Goal: Task Accomplishment & Management: Complete application form

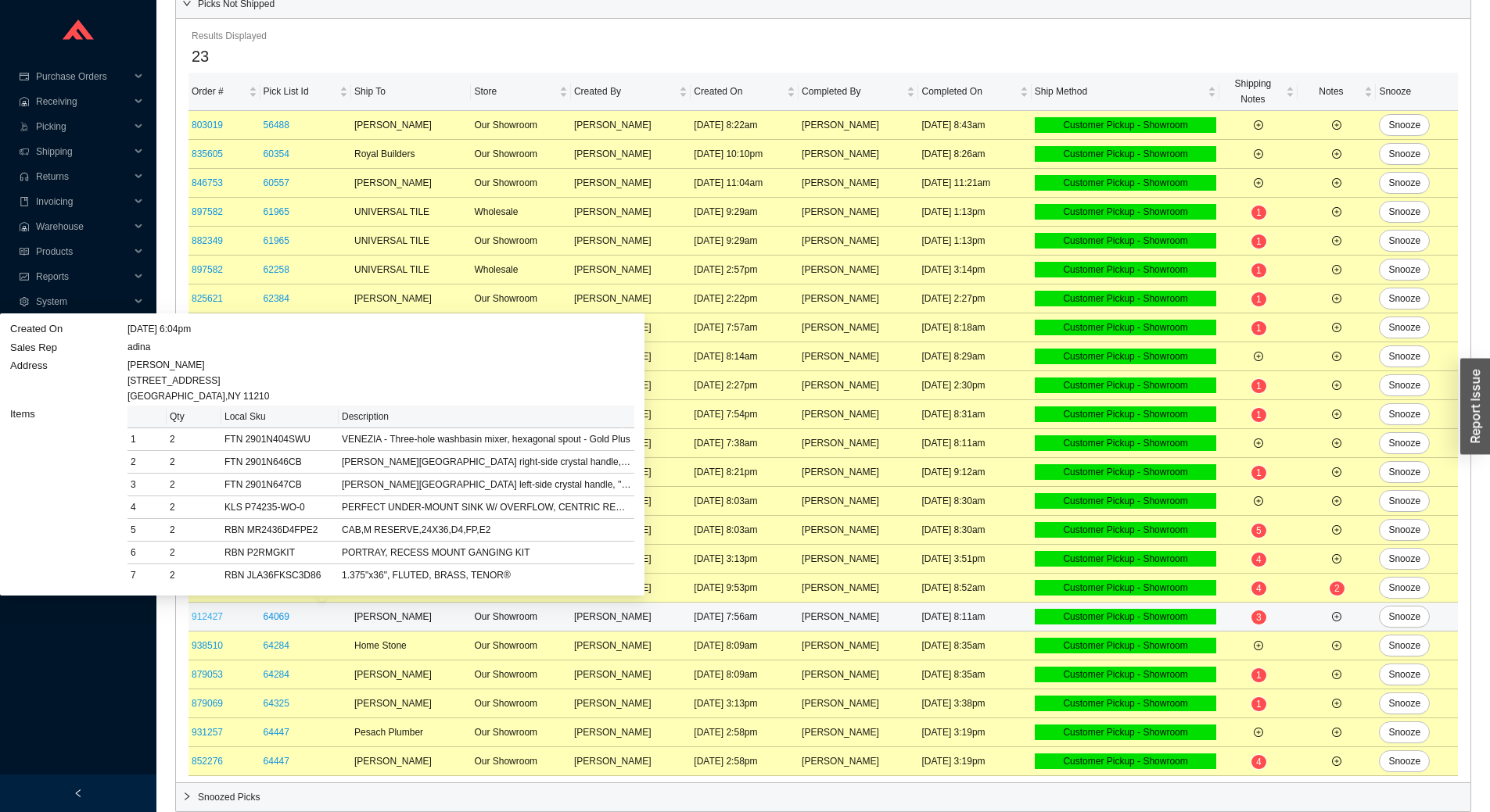
click at [215, 612] on link "912427" at bounding box center [208, 617] width 32 height 11
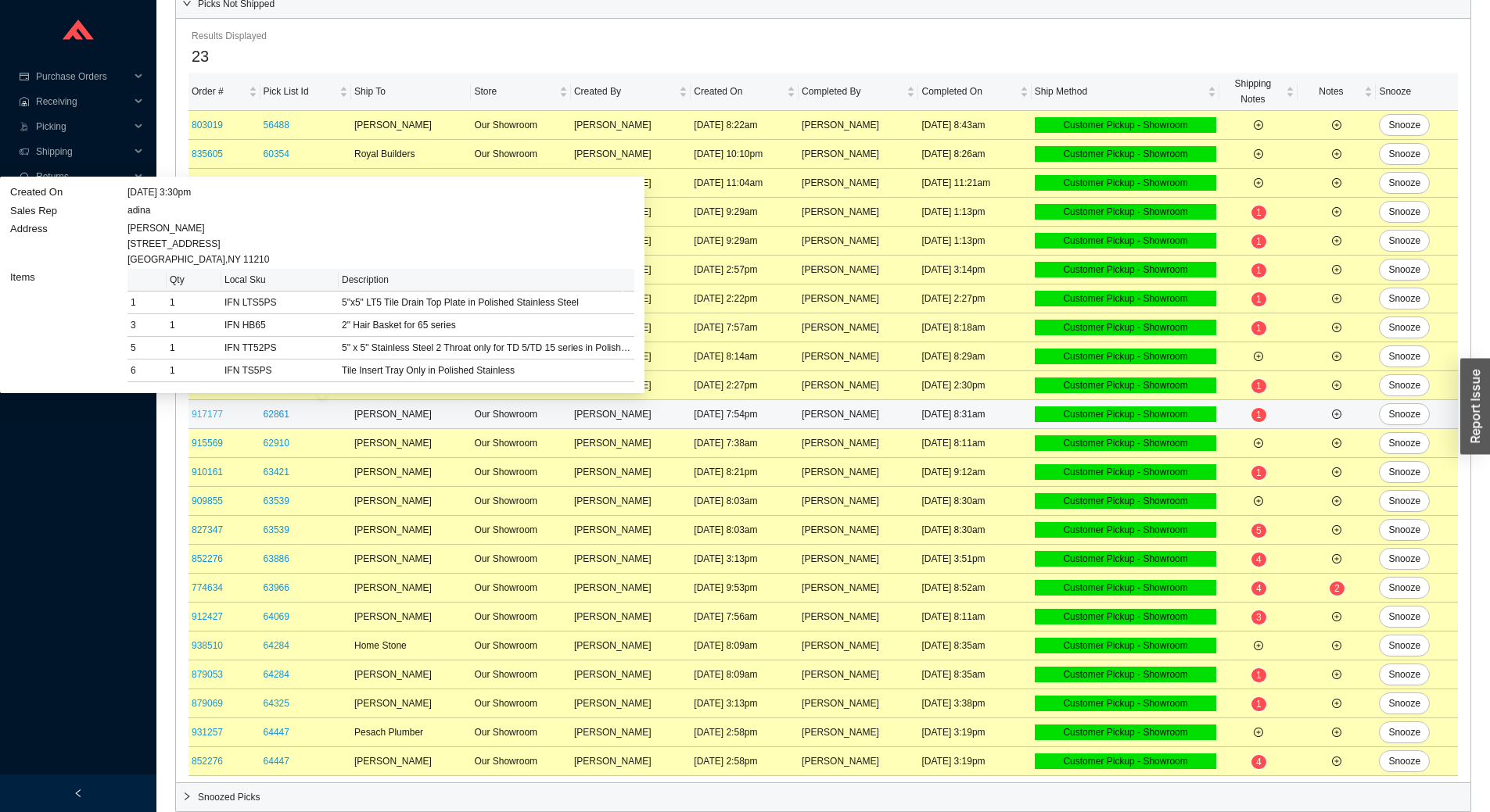
click at [208, 413] on link "917177" at bounding box center [208, 414] width 32 height 11
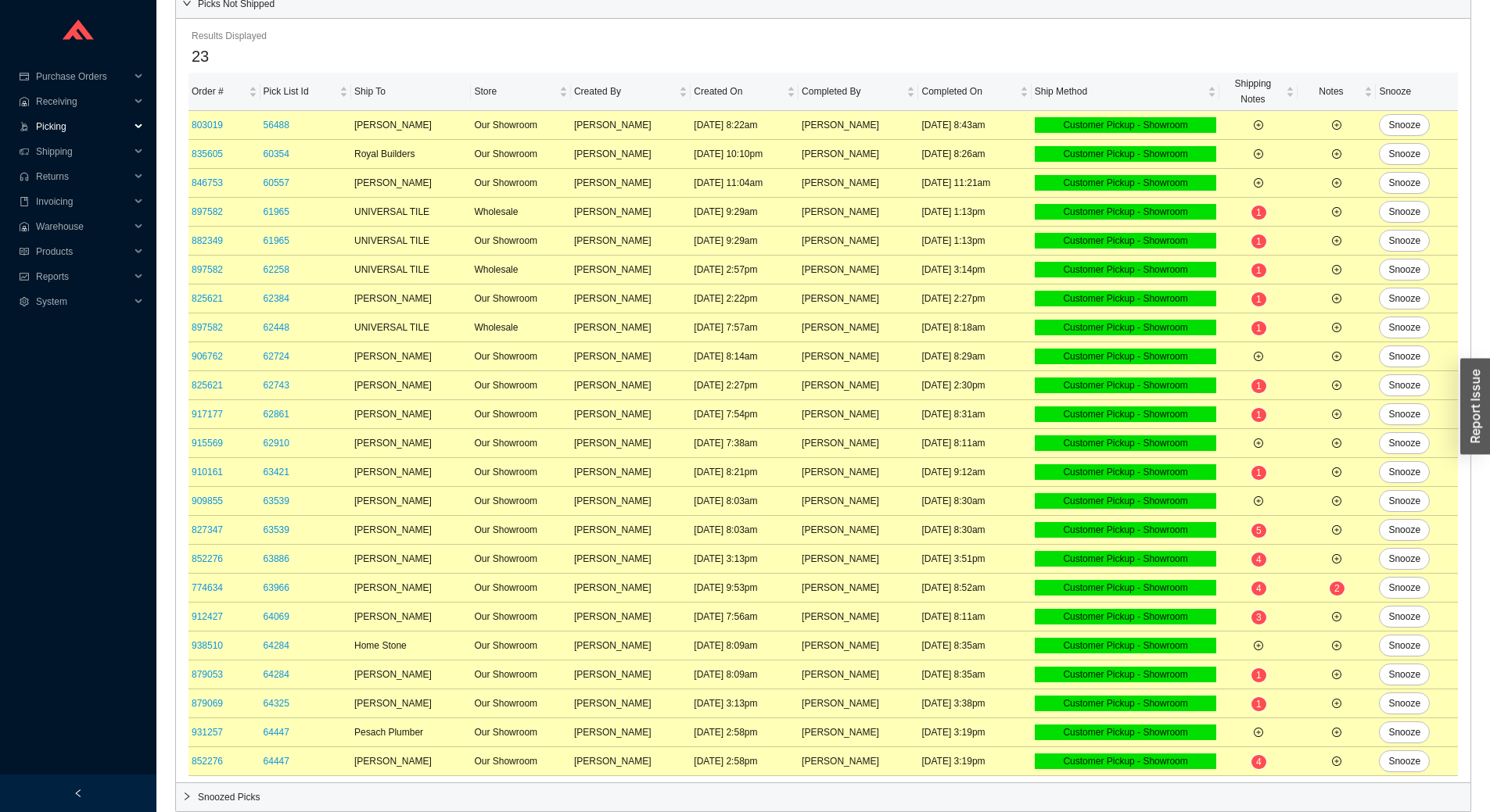
click at [62, 131] on span "Picking" at bounding box center [82, 126] width 94 height 25
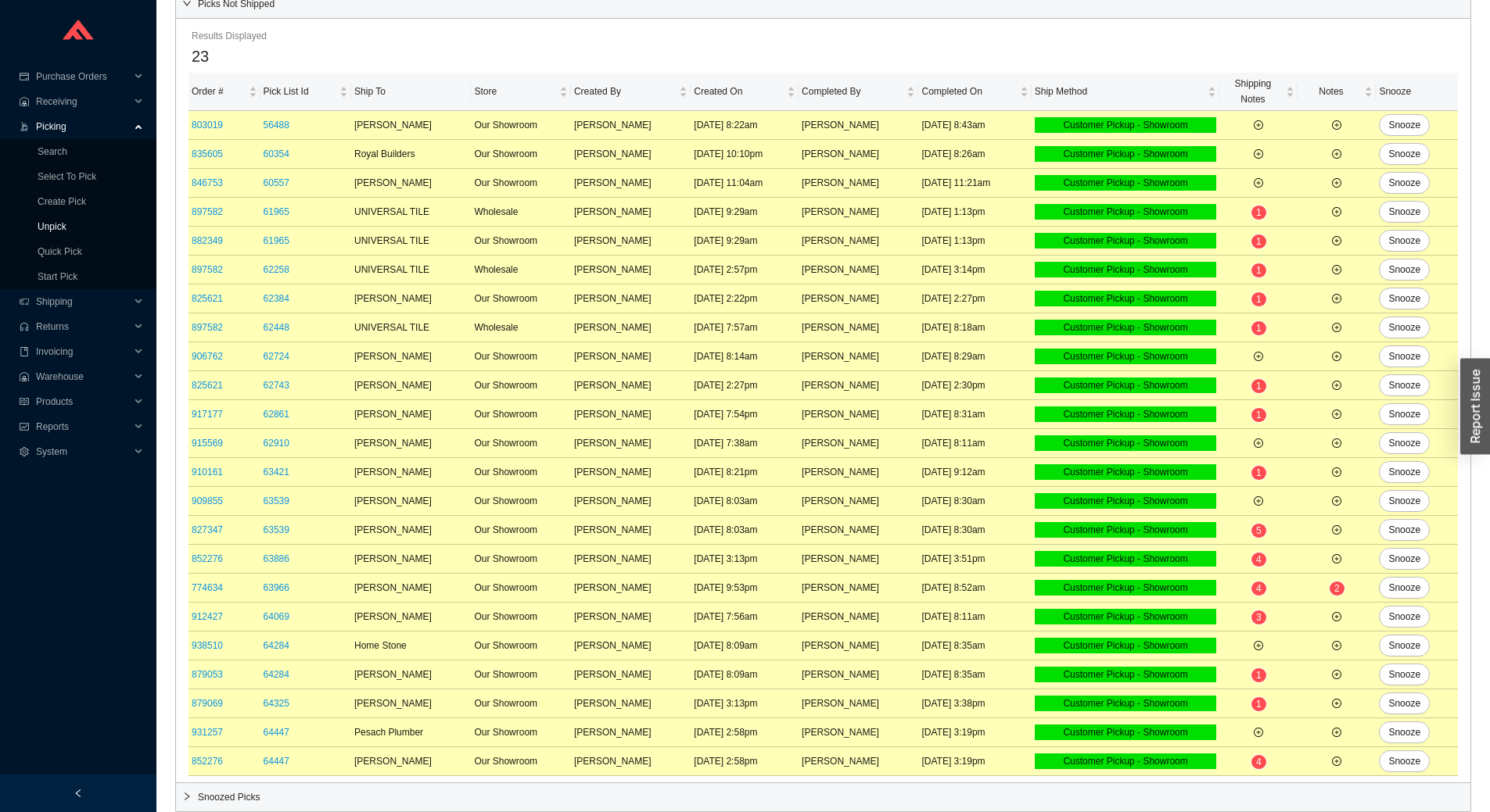
click at [67, 228] on link "Unpick" at bounding box center [52, 227] width 29 height 11
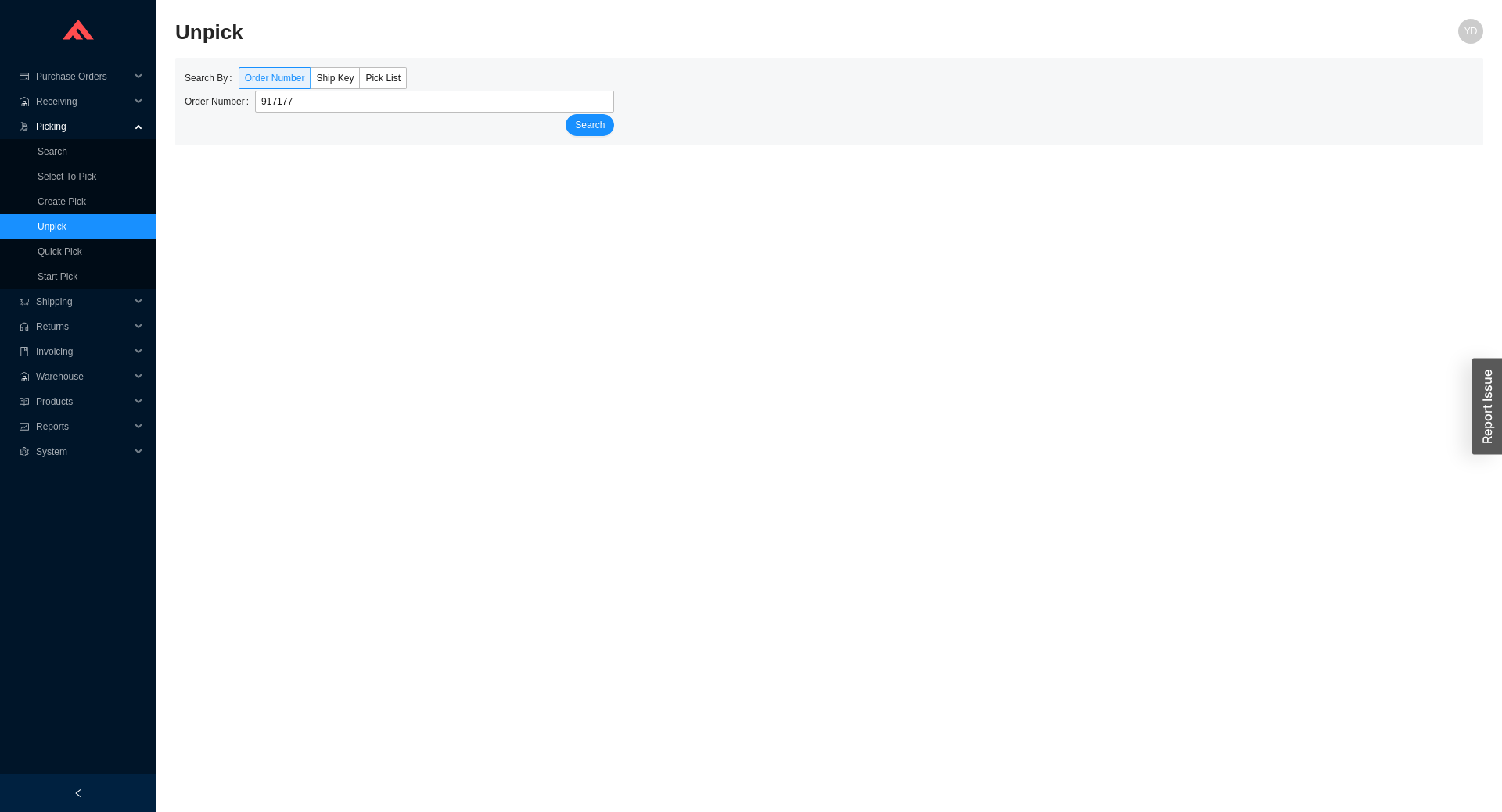
type input "917177"
click at [565, 114] on button "Search" at bounding box center [589, 124] width 48 height 22
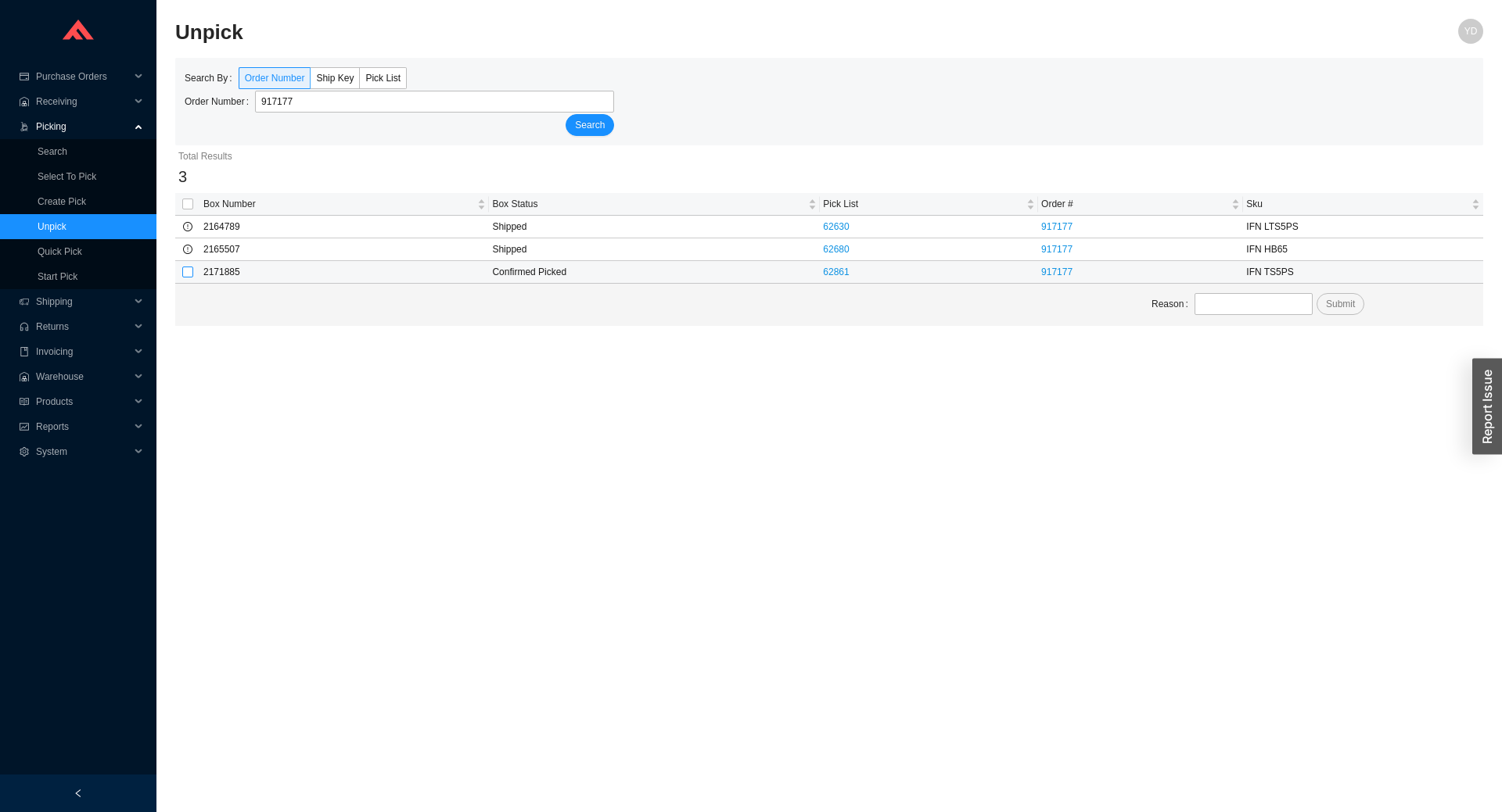
click at [186, 274] on input "checkbox" at bounding box center [188, 272] width 11 height 11
checkbox input "true"
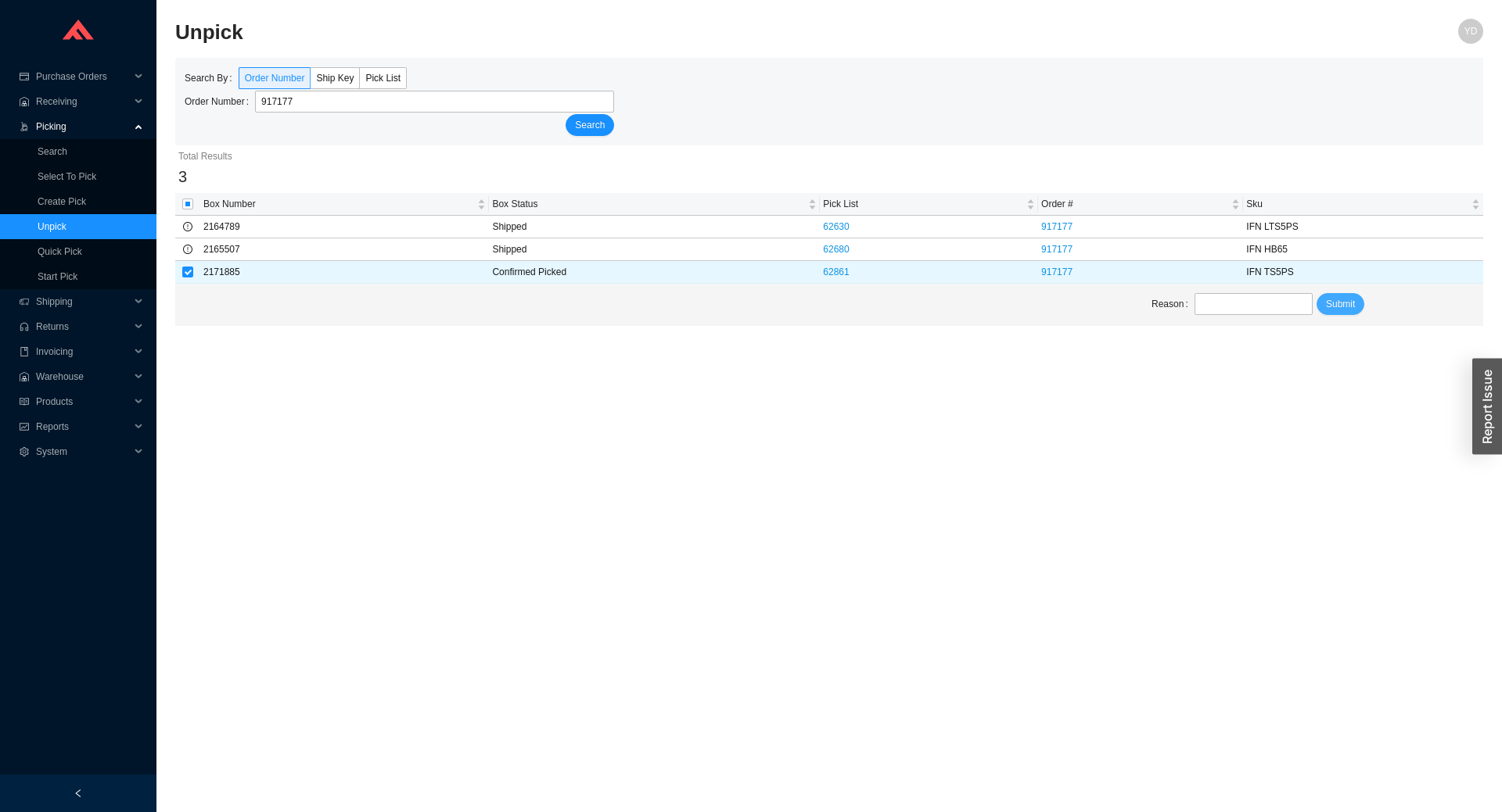
click at [1336, 307] on span "Submit" at bounding box center [1340, 304] width 29 height 16
click at [1209, 294] on input "text" at bounding box center [1253, 304] width 118 height 22
type input "---"
click at [1339, 300] on span "Submit" at bounding box center [1340, 304] width 29 height 16
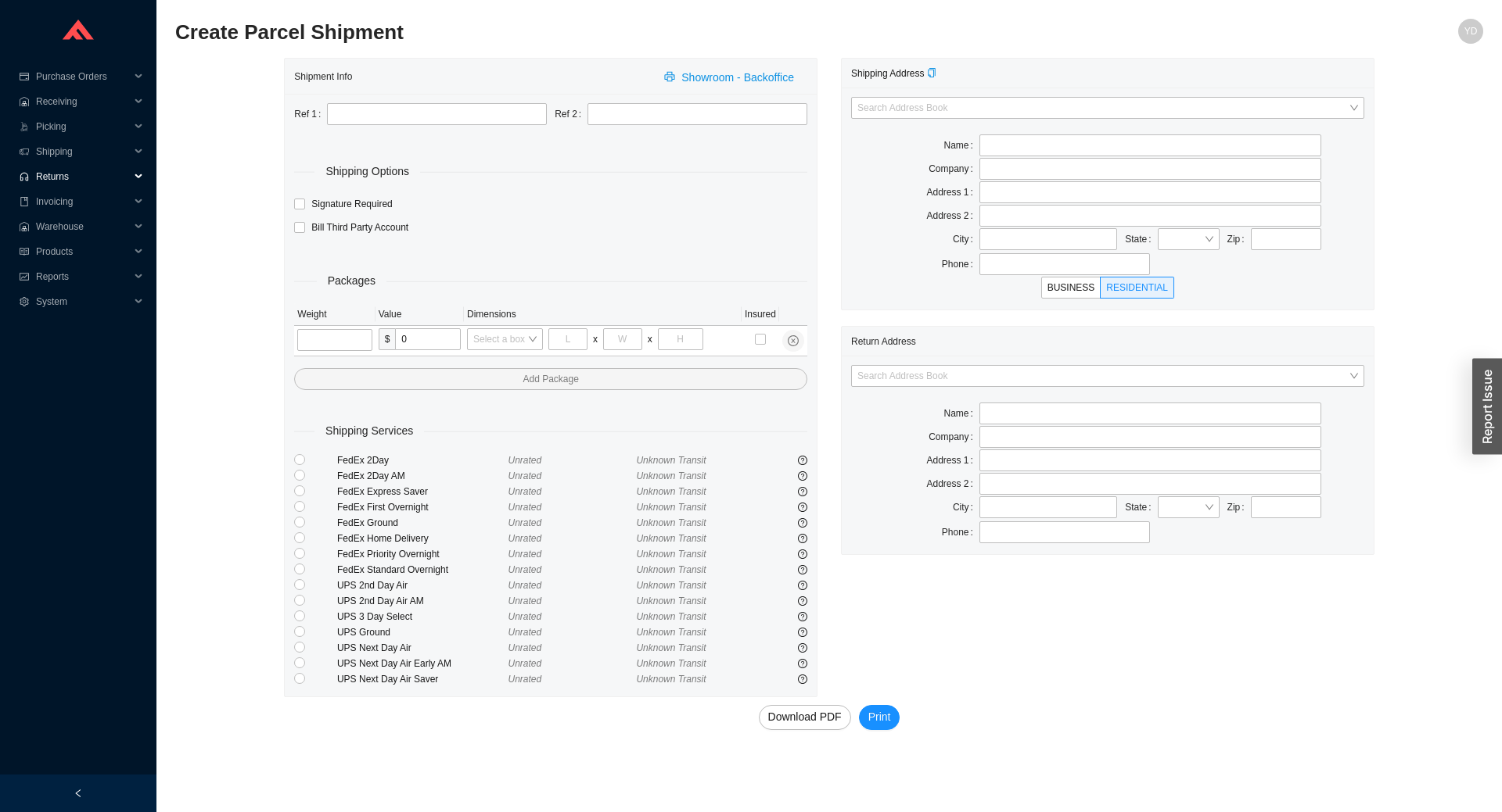
click at [55, 177] on span "Returns" at bounding box center [82, 176] width 94 height 25
click at [89, 222] on link "Create RMA" at bounding box center [63, 227] width 52 height 11
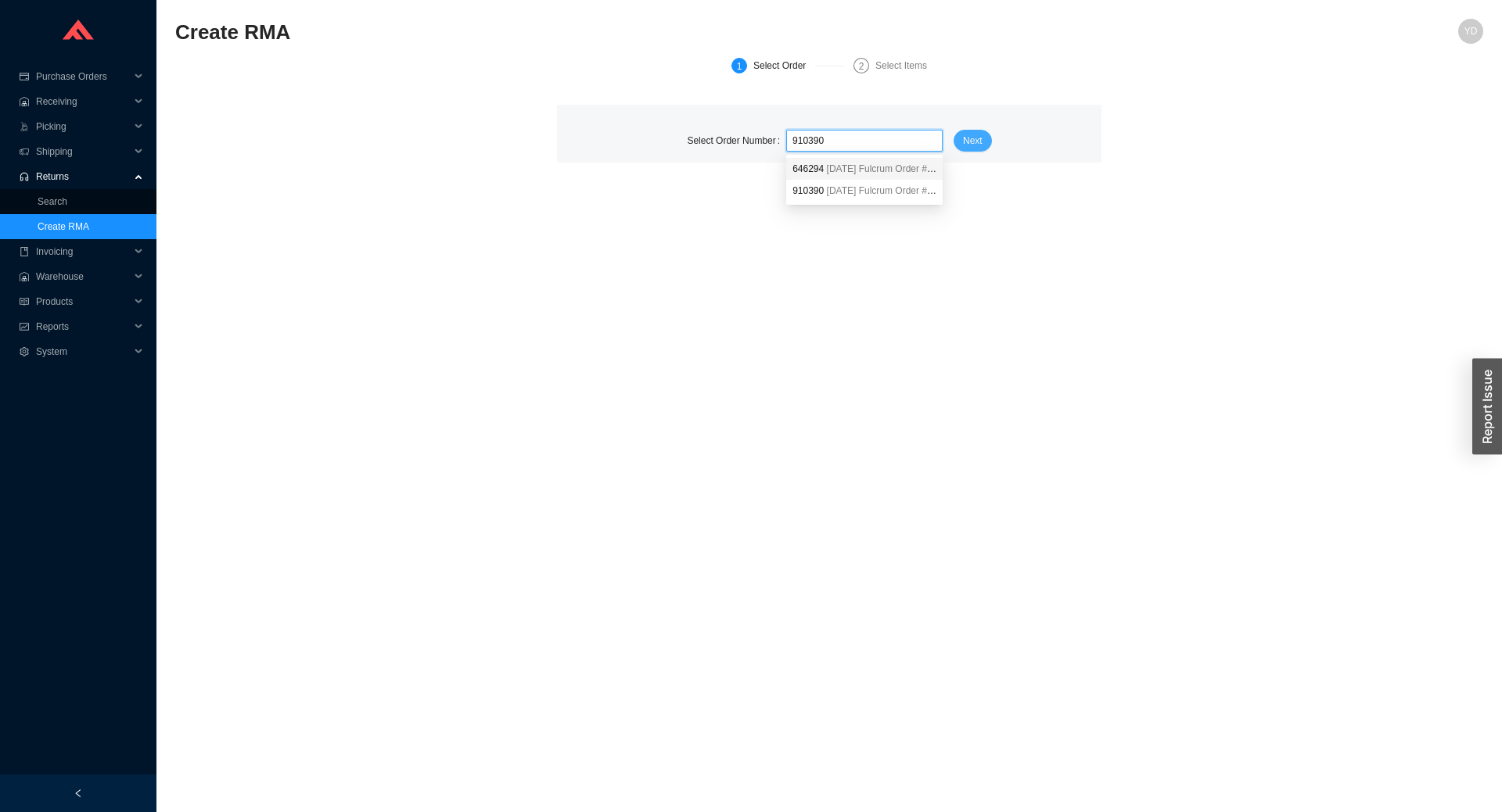
type input "910390"
click at [969, 141] on span "Next" at bounding box center [973, 141] width 19 height 16
click at [878, 130] on div "Select Order Number Order number is required Next" at bounding box center [829, 139] width 545 height 69
click at [877, 138] on span at bounding box center [864, 140] width 144 height 20
paste input "910390"
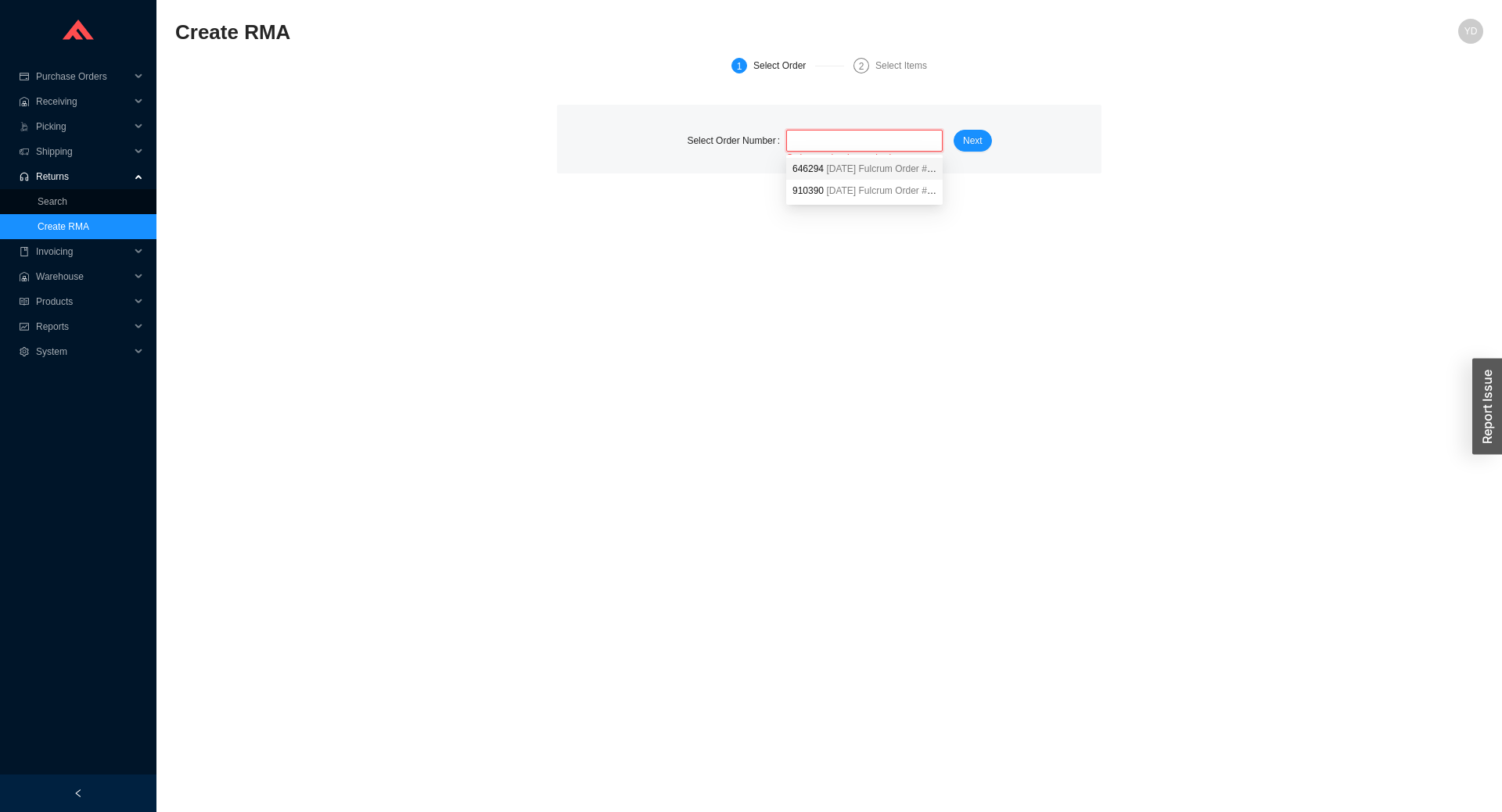
type input "910390"
click at [855, 188] on span "4/9/2025" at bounding box center [841, 191] width 30 height 11
click at [967, 138] on span "Next" at bounding box center [973, 141] width 19 height 16
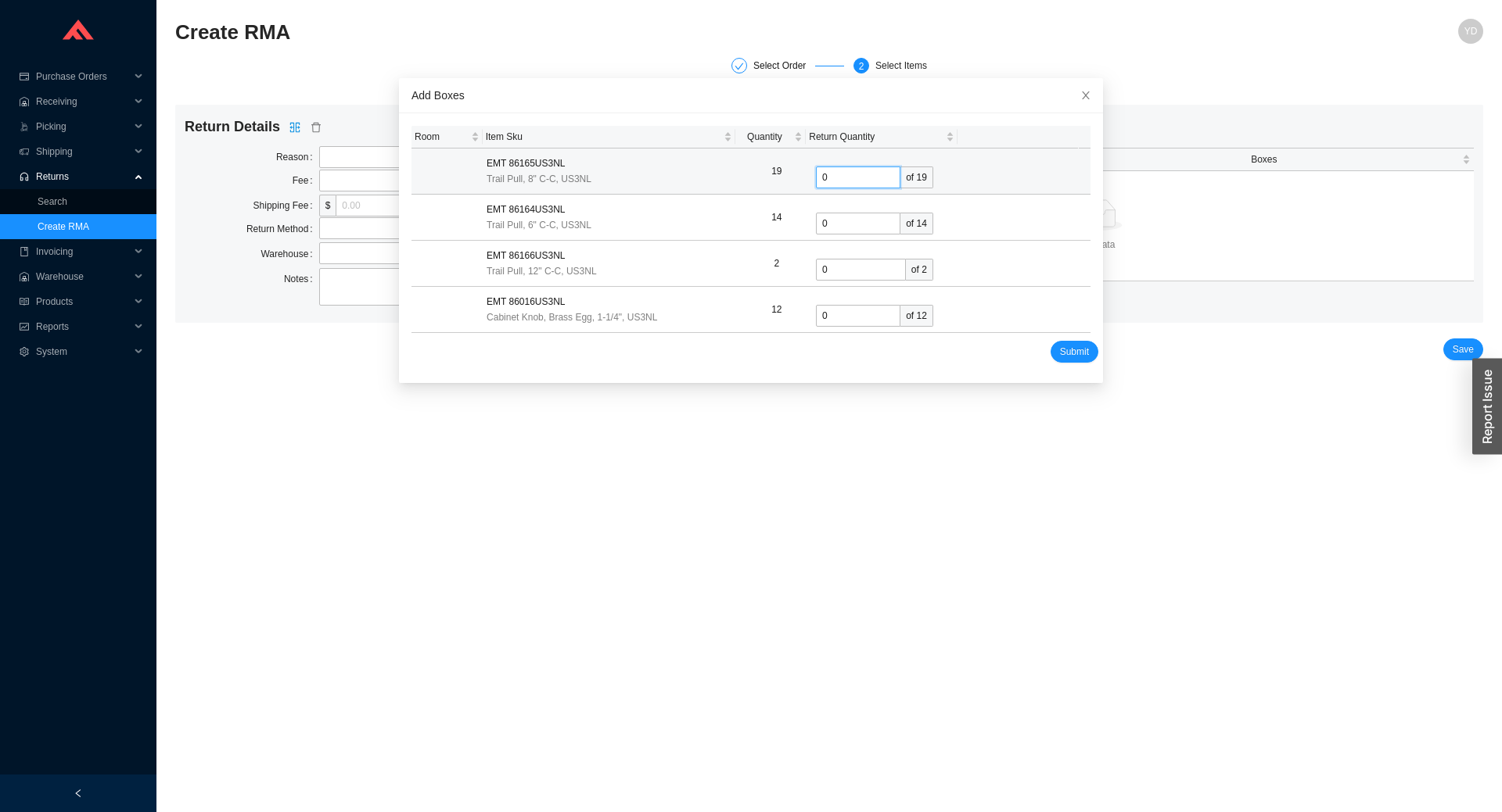
click at [831, 178] on input "0" at bounding box center [858, 177] width 84 height 22
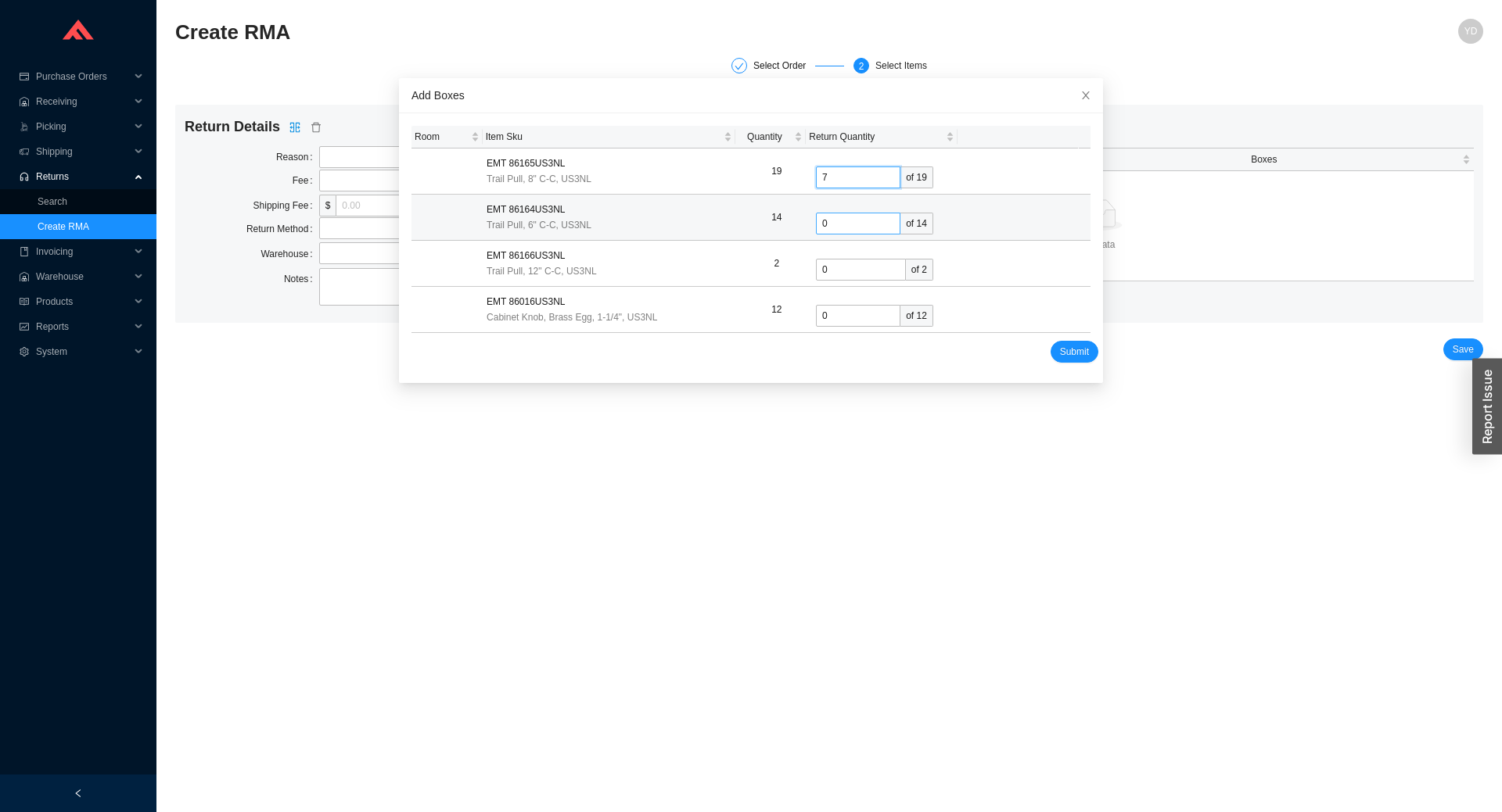
type input "7"
click at [831, 222] on input "0" at bounding box center [858, 223] width 84 height 22
click at [830, 221] on input "0" at bounding box center [858, 223] width 84 height 22
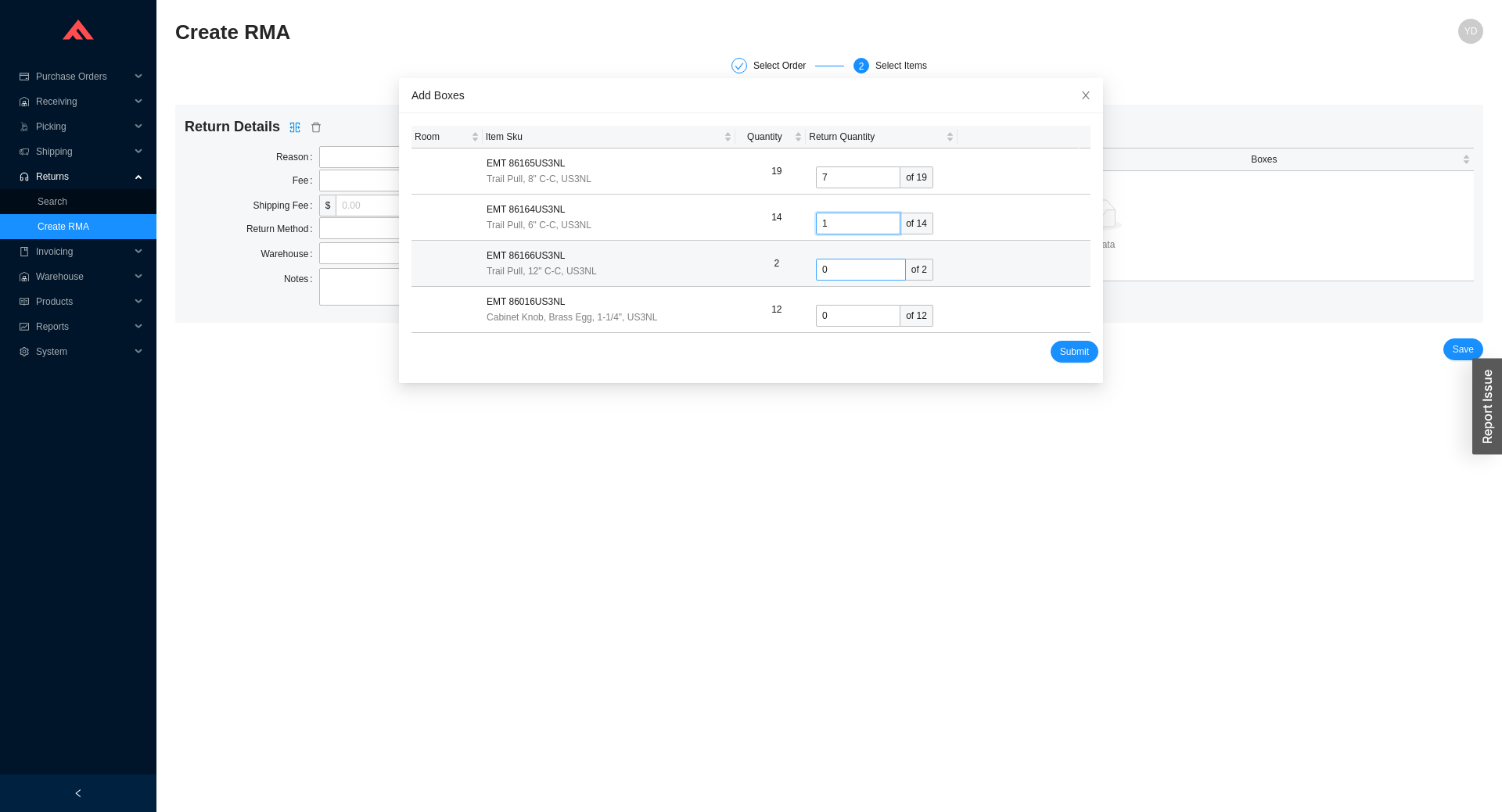
type input "1"
click at [833, 266] on input "0" at bounding box center [861, 269] width 90 height 22
click at [835, 265] on input "0" at bounding box center [861, 269] width 90 height 22
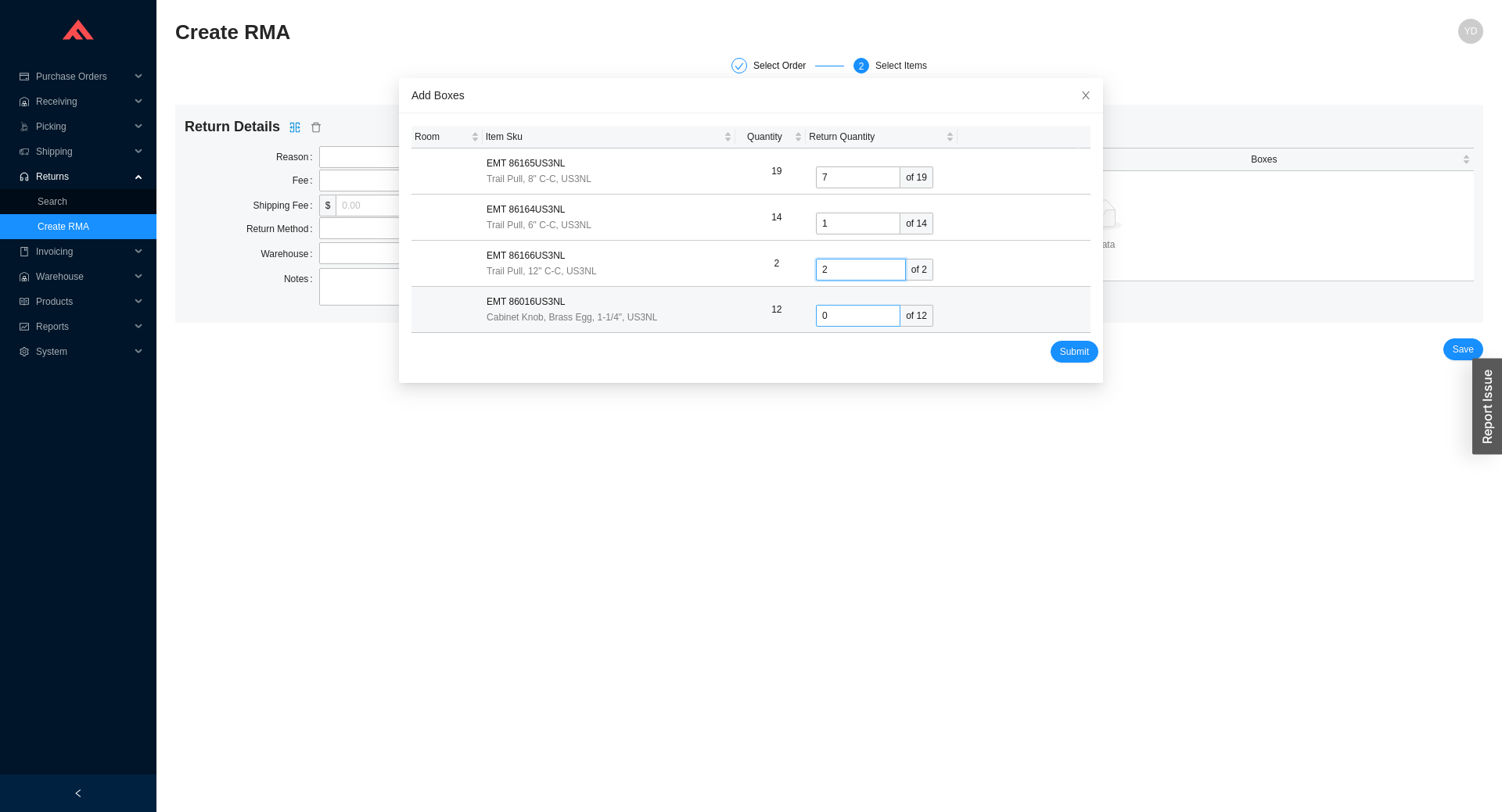
type input "2"
click at [816, 316] on input "0" at bounding box center [858, 315] width 84 height 22
type input "4"
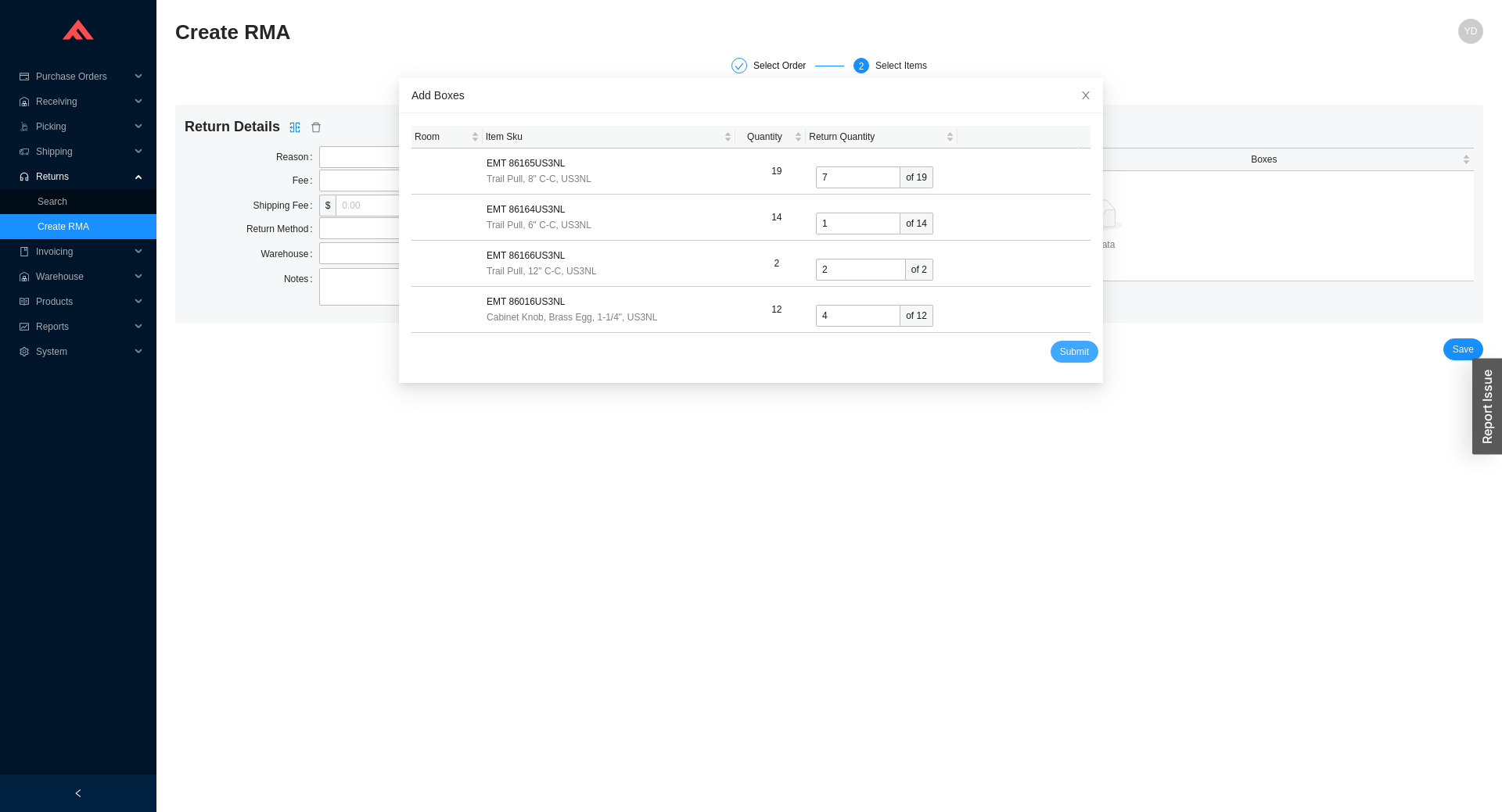
click at [1059, 352] on span "Submit" at bounding box center [1073, 352] width 29 height 16
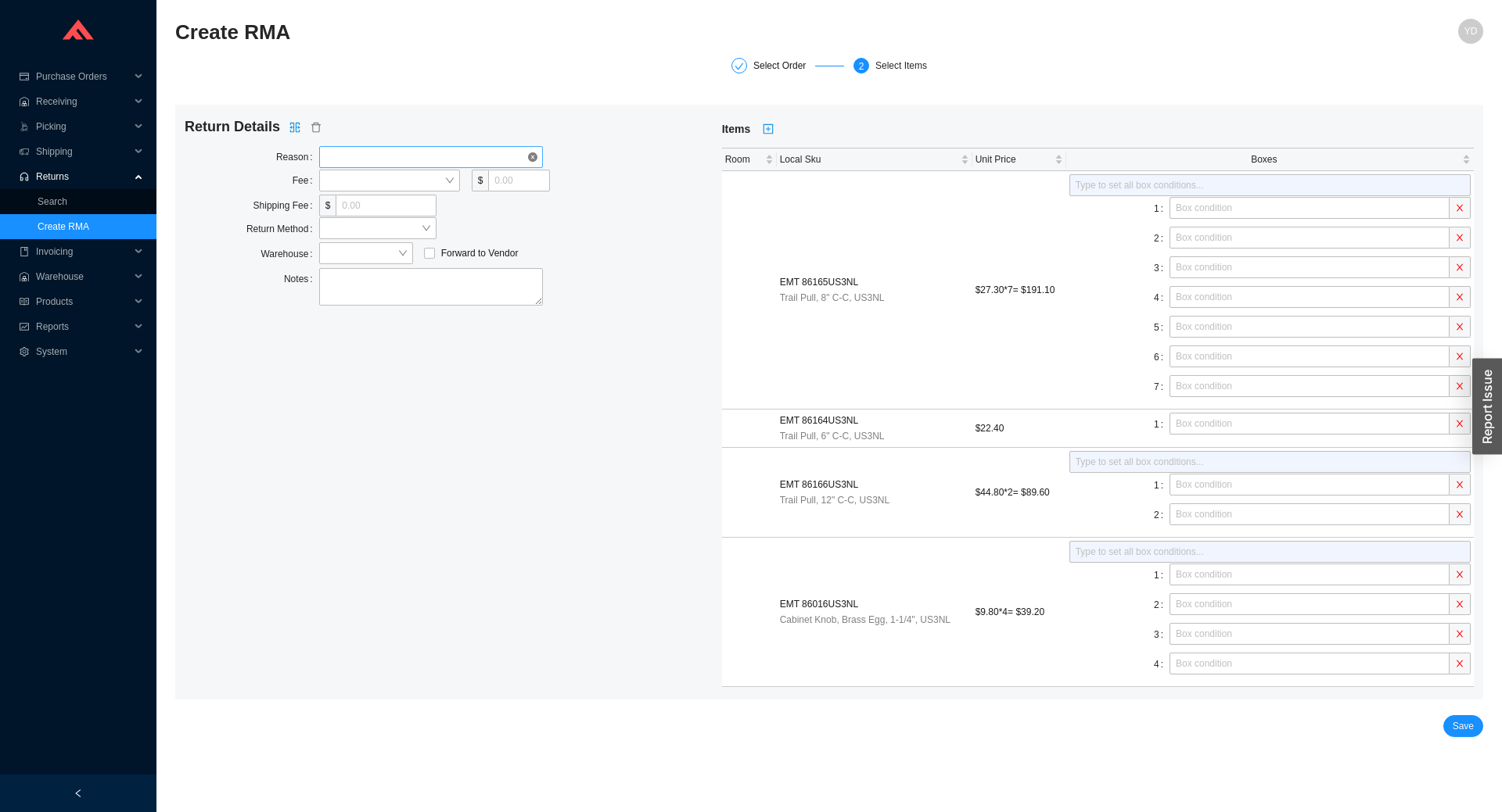
click at [370, 151] on span at bounding box center [430, 157] width 211 height 20
click at [388, 188] on div "Customer Cancel" at bounding box center [430, 185] width 211 height 14
click at [363, 186] on span at bounding box center [389, 180] width 128 height 20
click at [372, 229] on div "Percentage" at bounding box center [389, 230] width 128 height 14
click at [509, 175] on input "tel" at bounding box center [500, 180] width 58 height 22
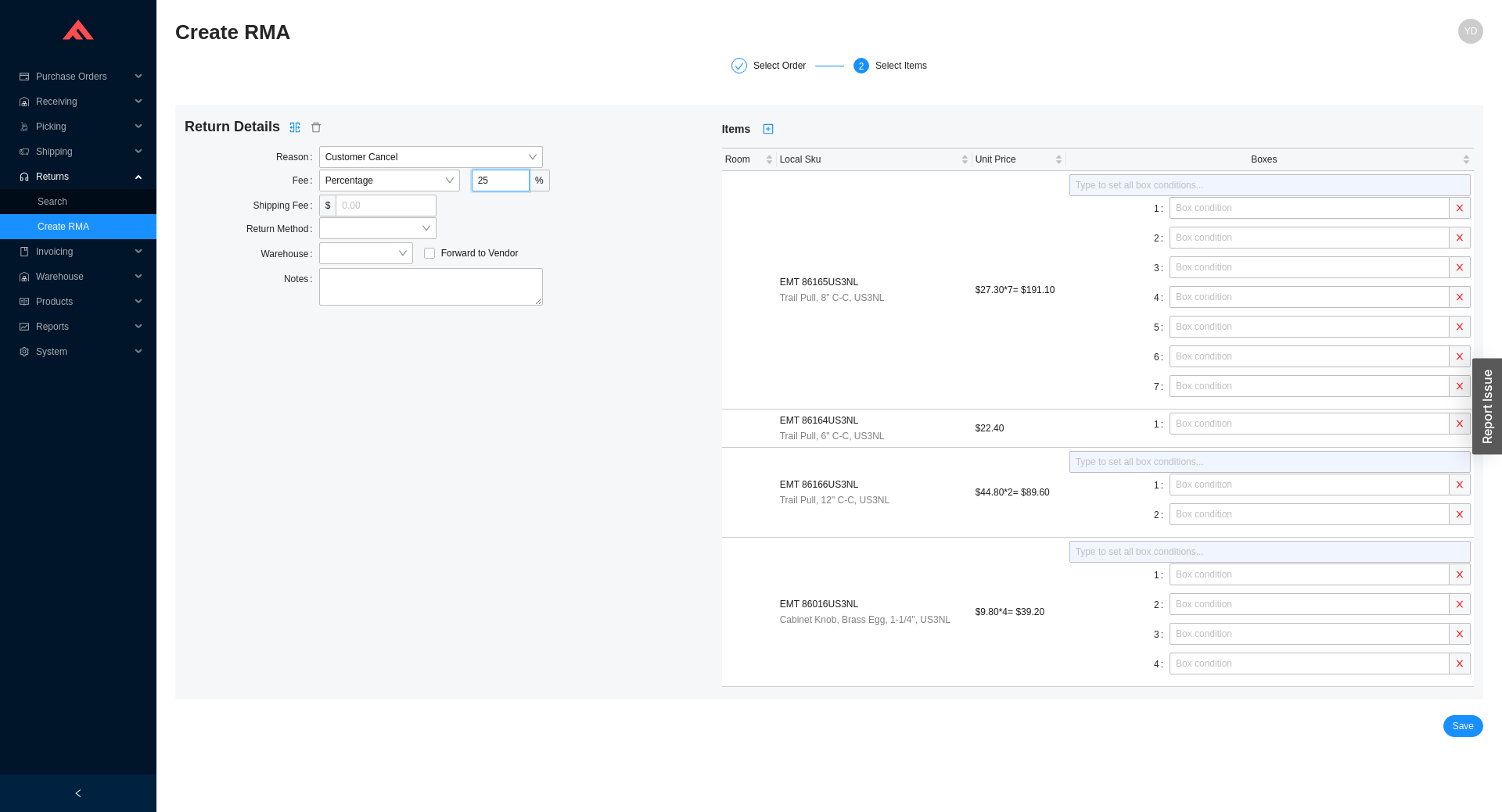
type input "25"
click at [631, 166] on div "Return Details Reason Customer Cancel Fee Percentage 25 % Shipping Fee $ Return…" at bounding box center [453, 402] width 537 height 570
click at [345, 212] on input "tel" at bounding box center [386, 205] width 100 height 22
click at [343, 237] on span at bounding box center [378, 228] width 105 height 20
type input "10"
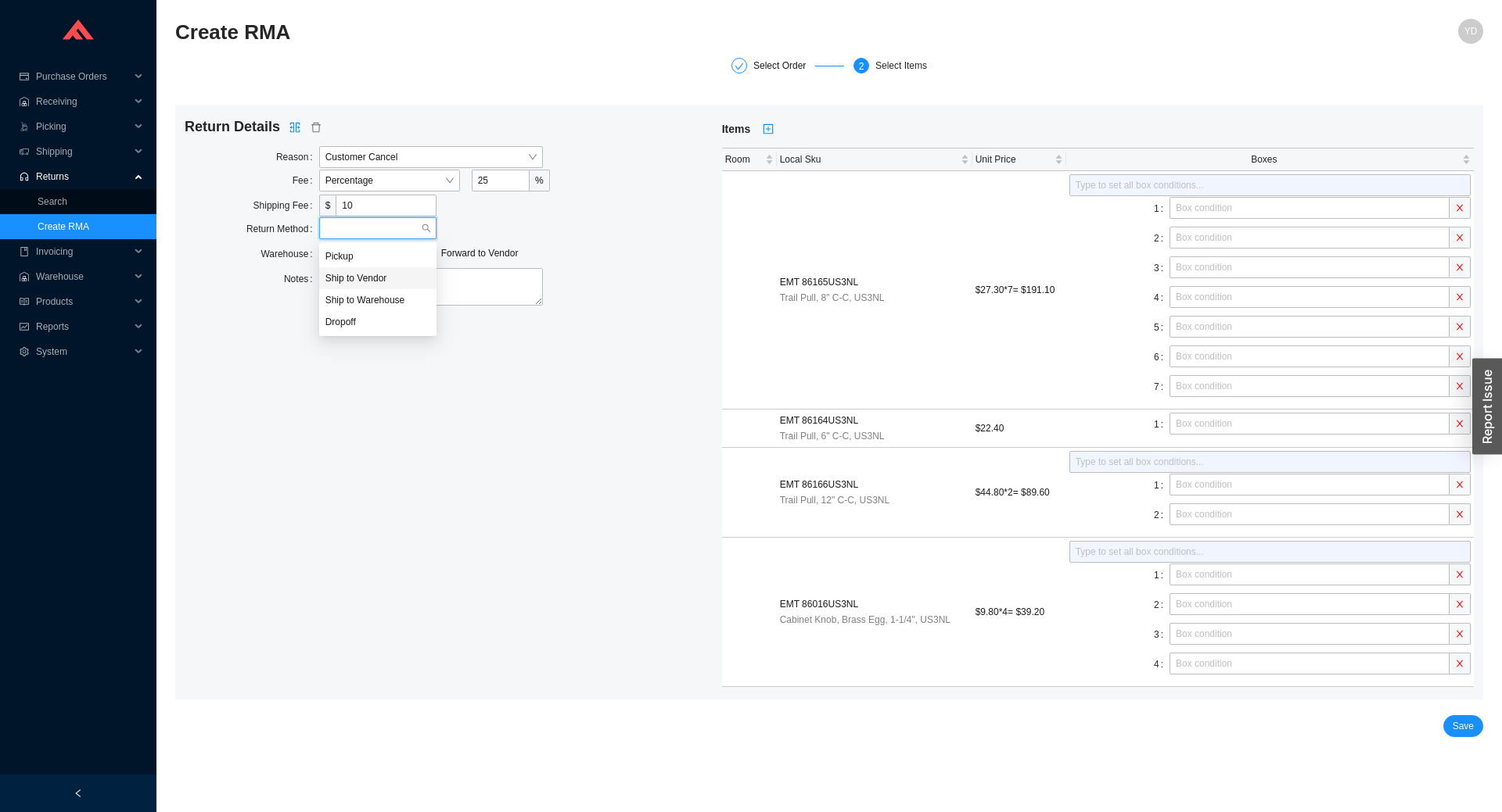
click at [377, 285] on div "Ship to Vendor" at bounding box center [378, 279] width 105 height 14
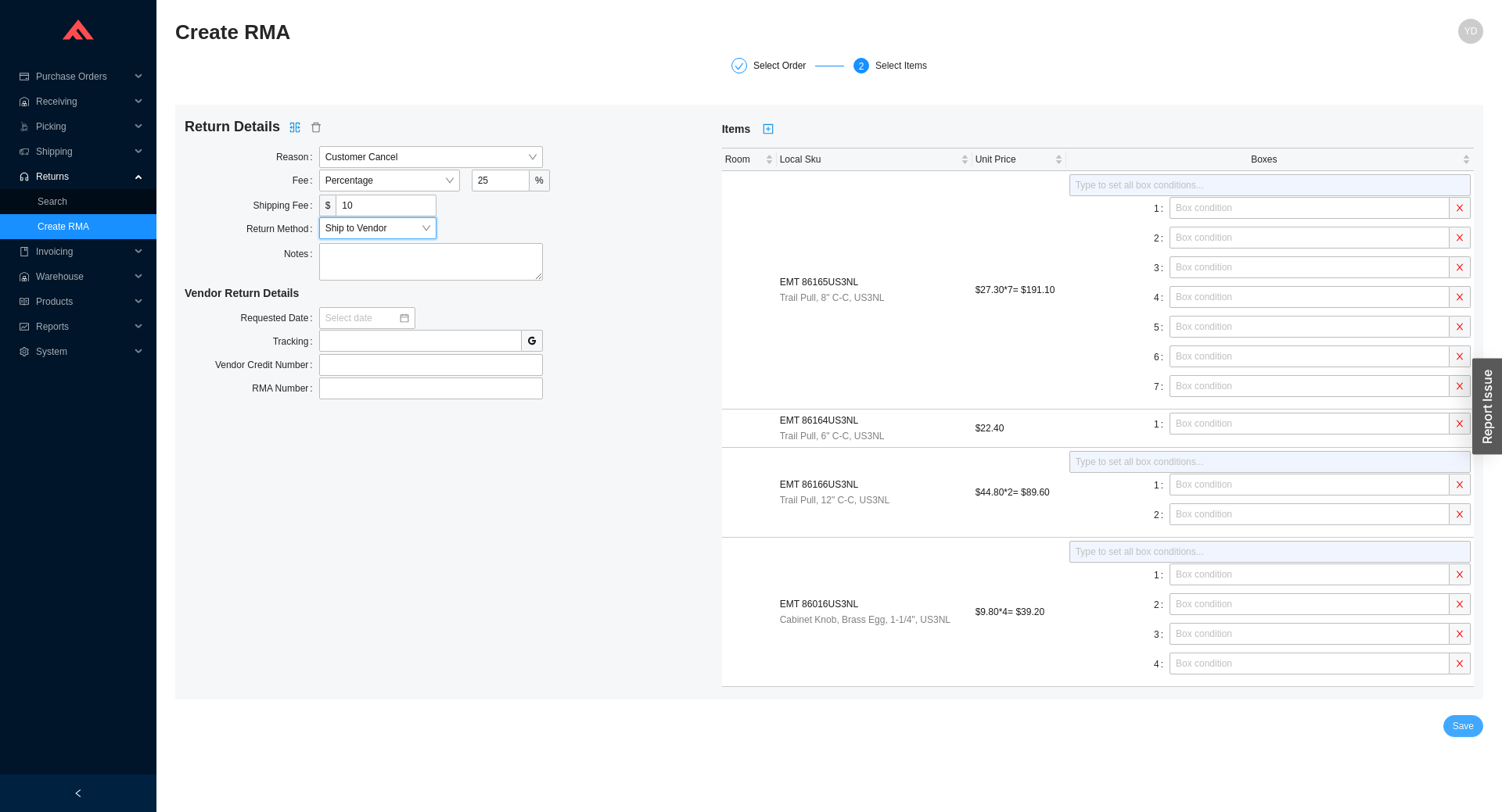
click at [1470, 729] on span "Save" at bounding box center [1463, 726] width 21 height 16
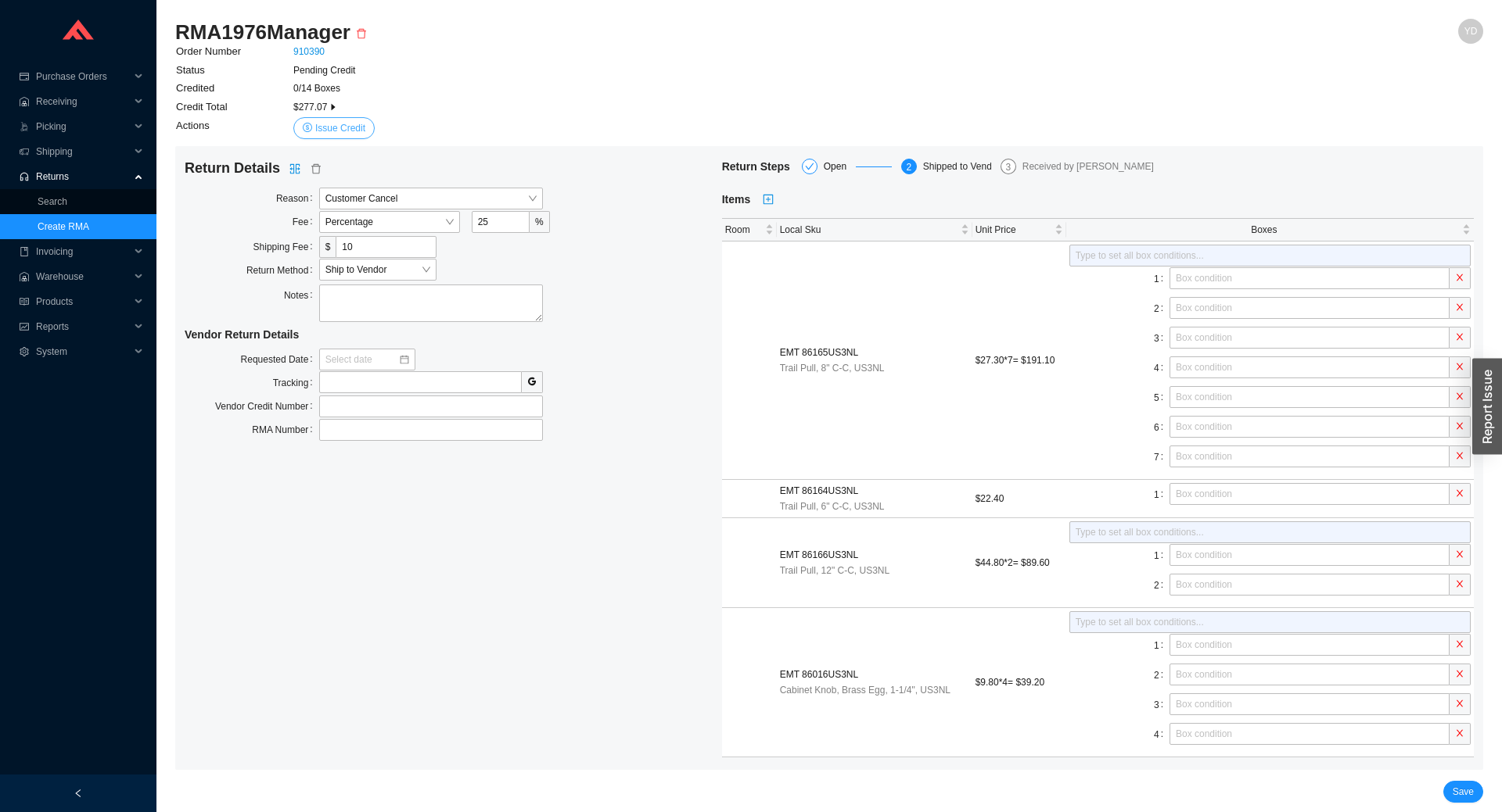
click at [327, 125] on span "Issue Credit" at bounding box center [340, 128] width 50 height 16
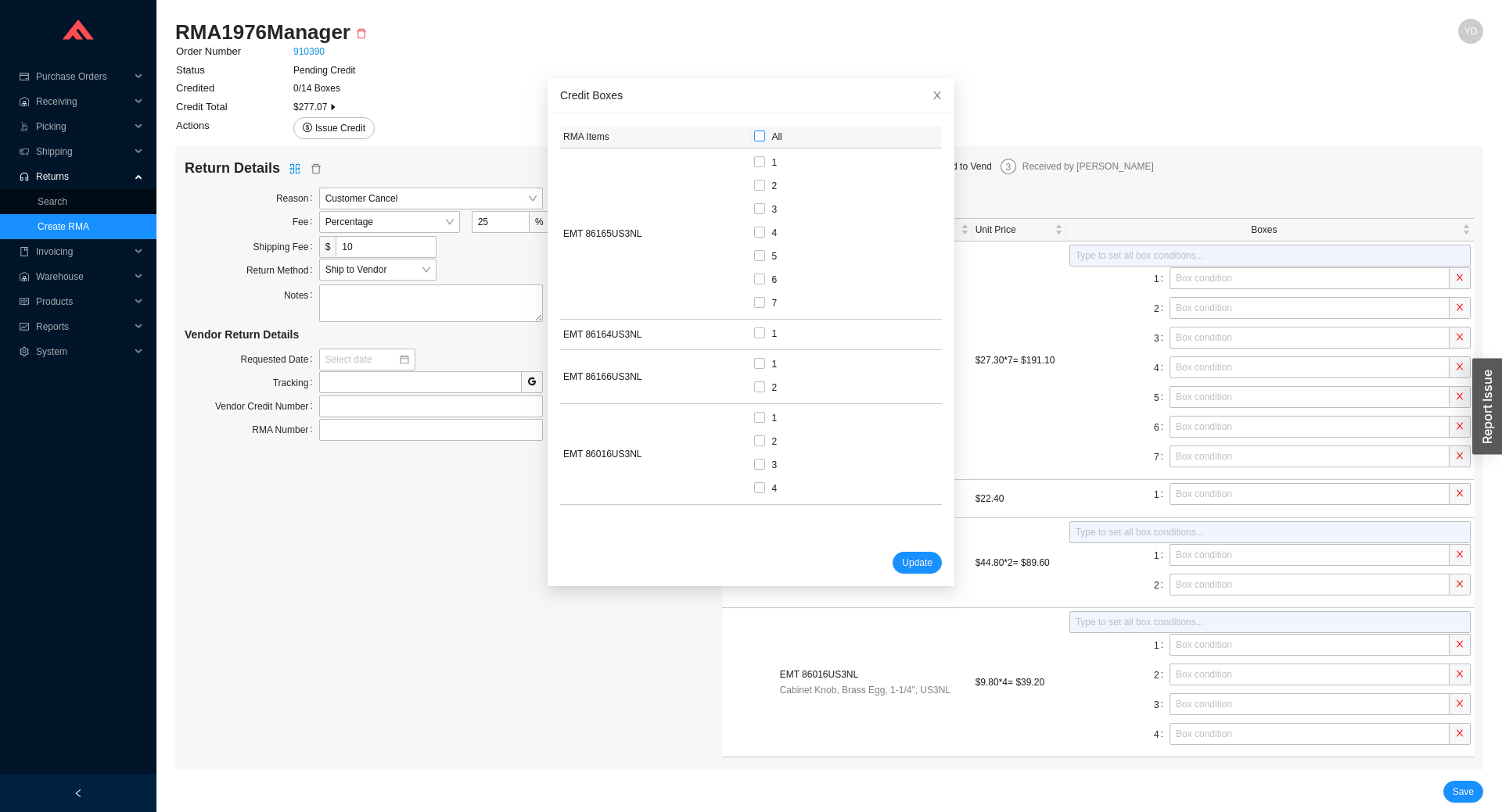
click at [754, 139] on input "All" at bounding box center [759, 136] width 11 height 11
checkbox input "true"
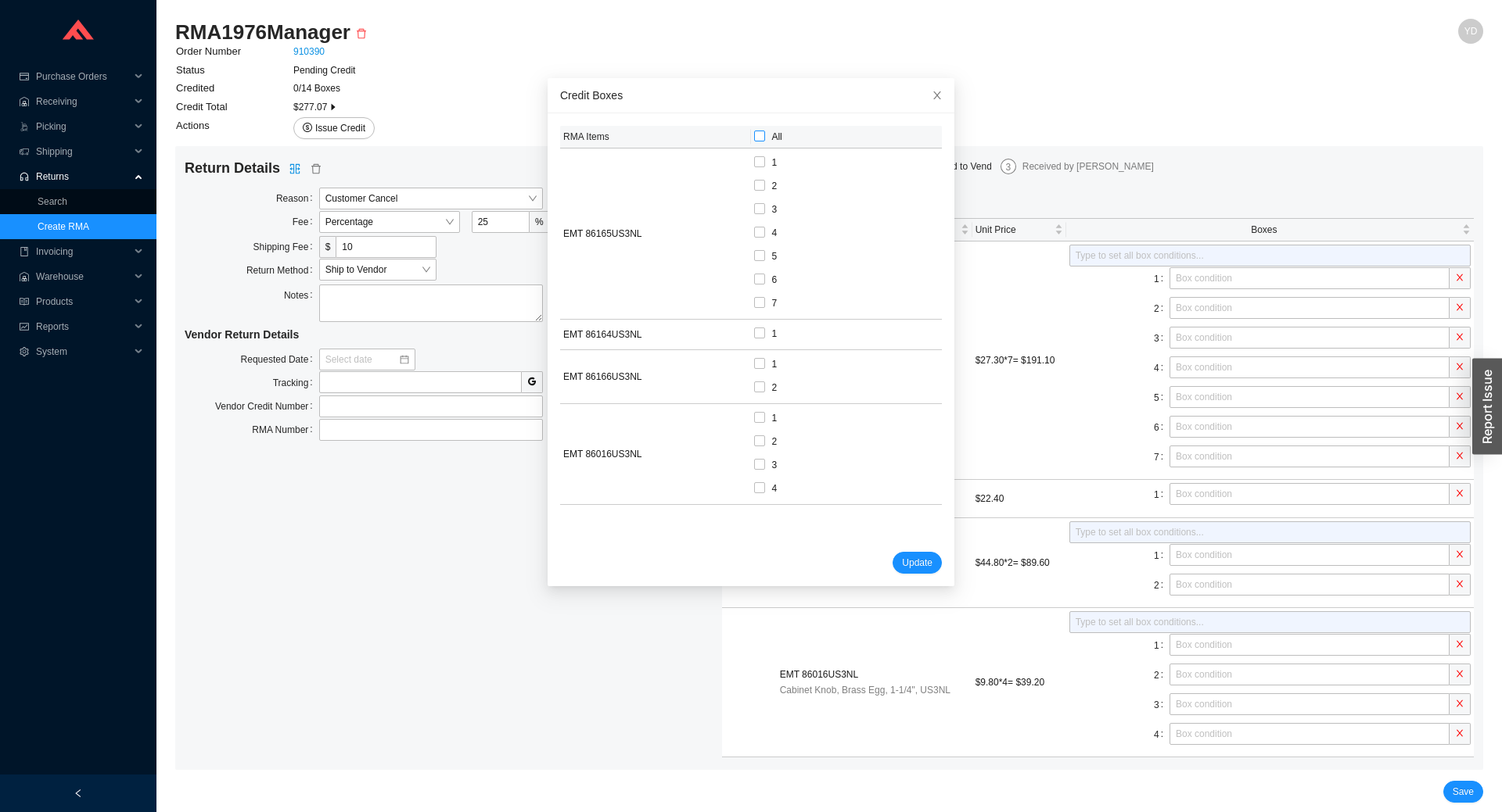
checkbox input "true"
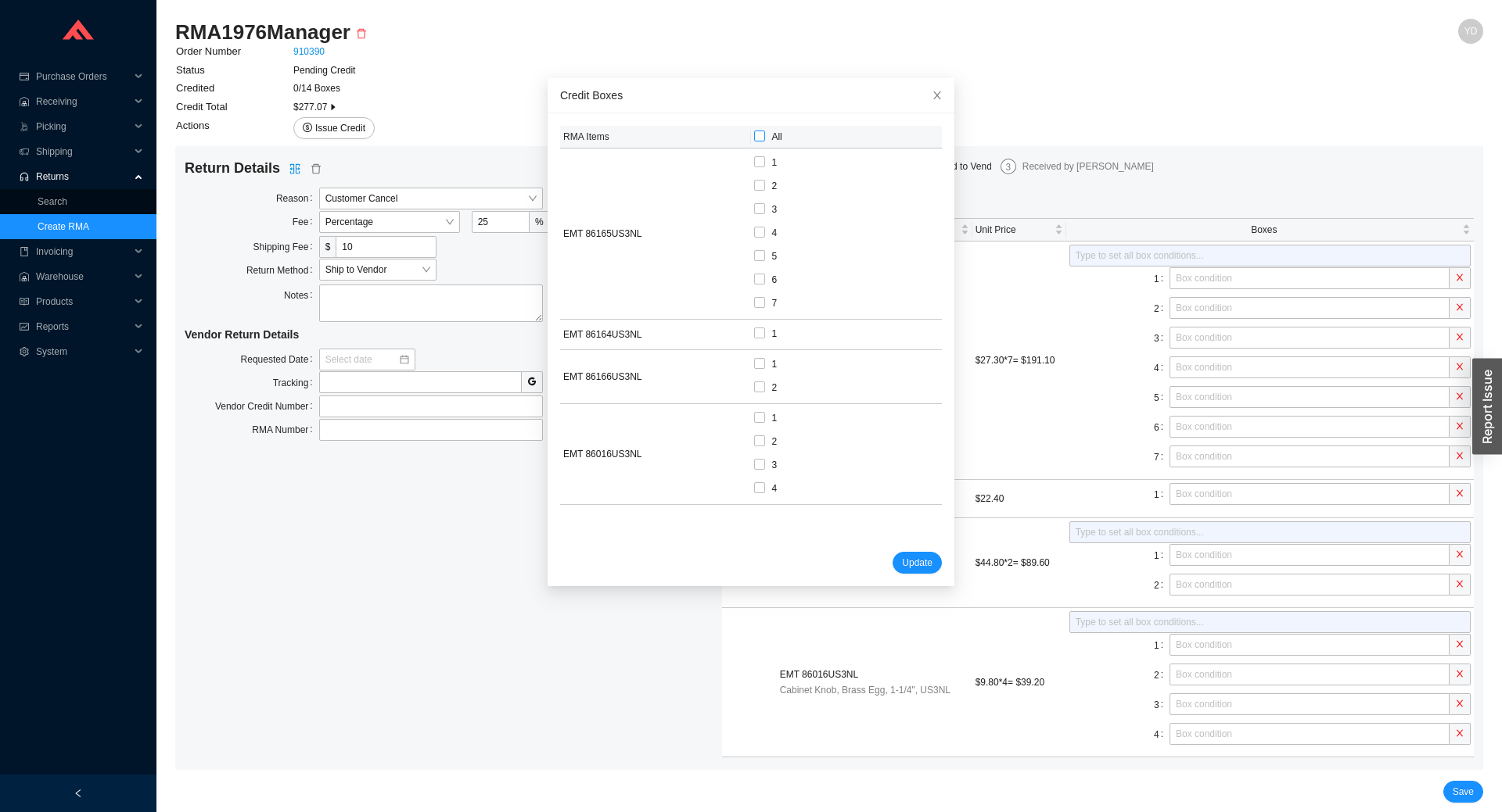
checkbox input "true"
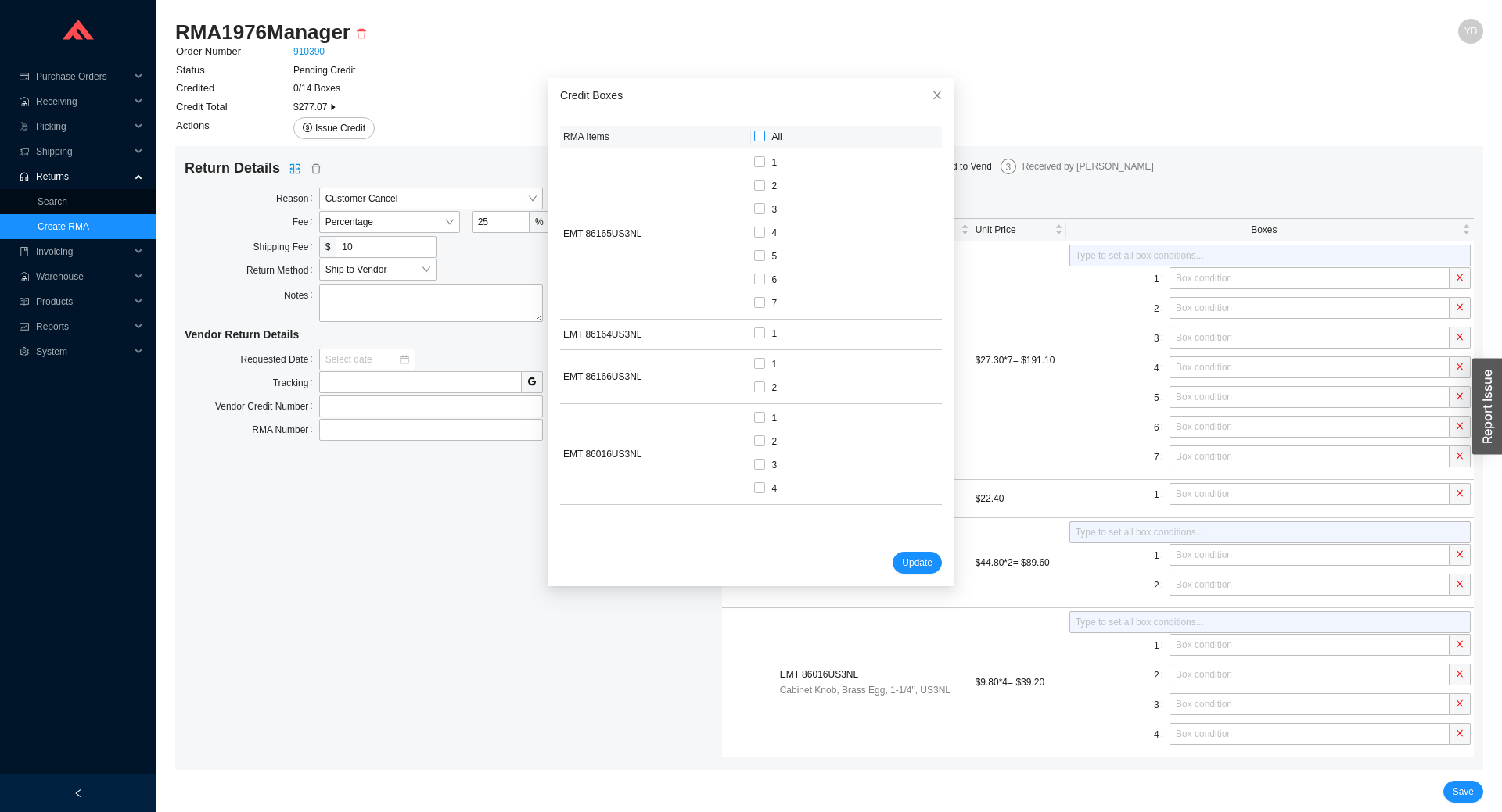
checkbox input "true"
click at [903, 555] on span "Update" at bounding box center [917, 563] width 31 height 16
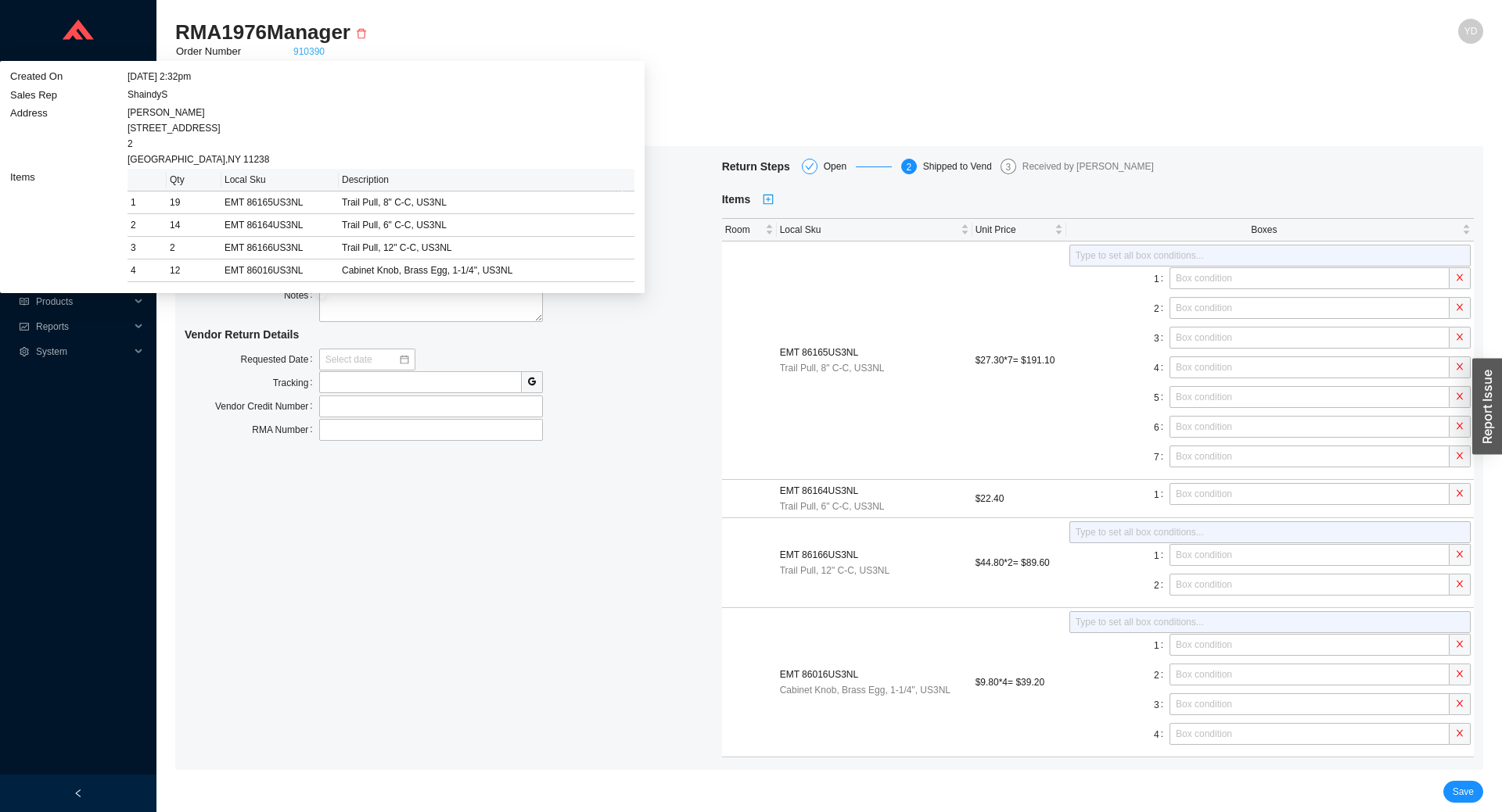
click at [316, 51] on link "910390" at bounding box center [309, 52] width 32 height 11
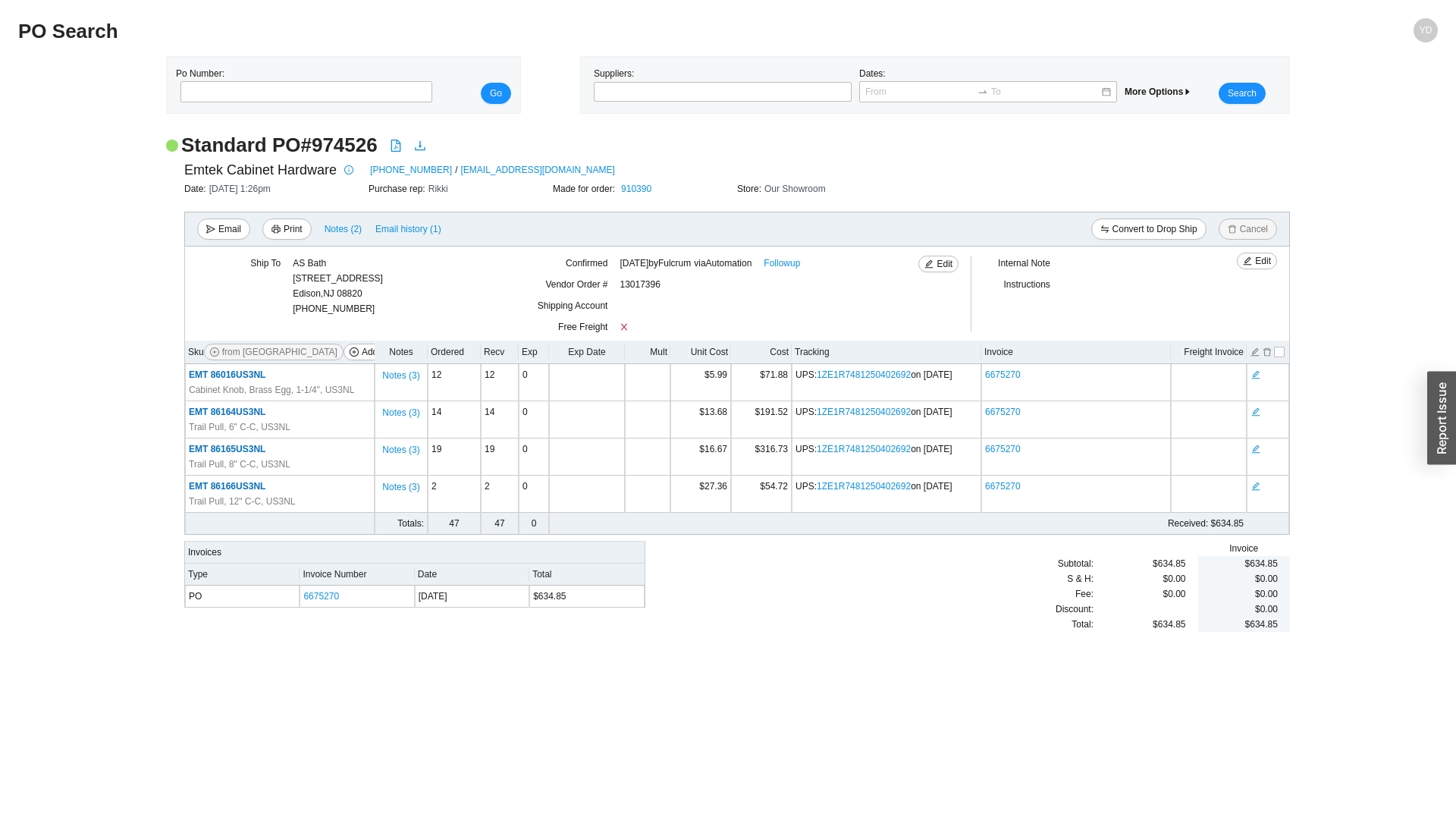
click at [635, 283] on div "13017396" at bounding box center [772, 287] width 307 height 21
copy div "13017396"
drag, startPoint x: 1045, startPoint y: 483, endPoint x: 986, endPoint y: 489, distance: 59.3
click at [986, 489] on td "6675270" at bounding box center [1075, 494] width 189 height 37
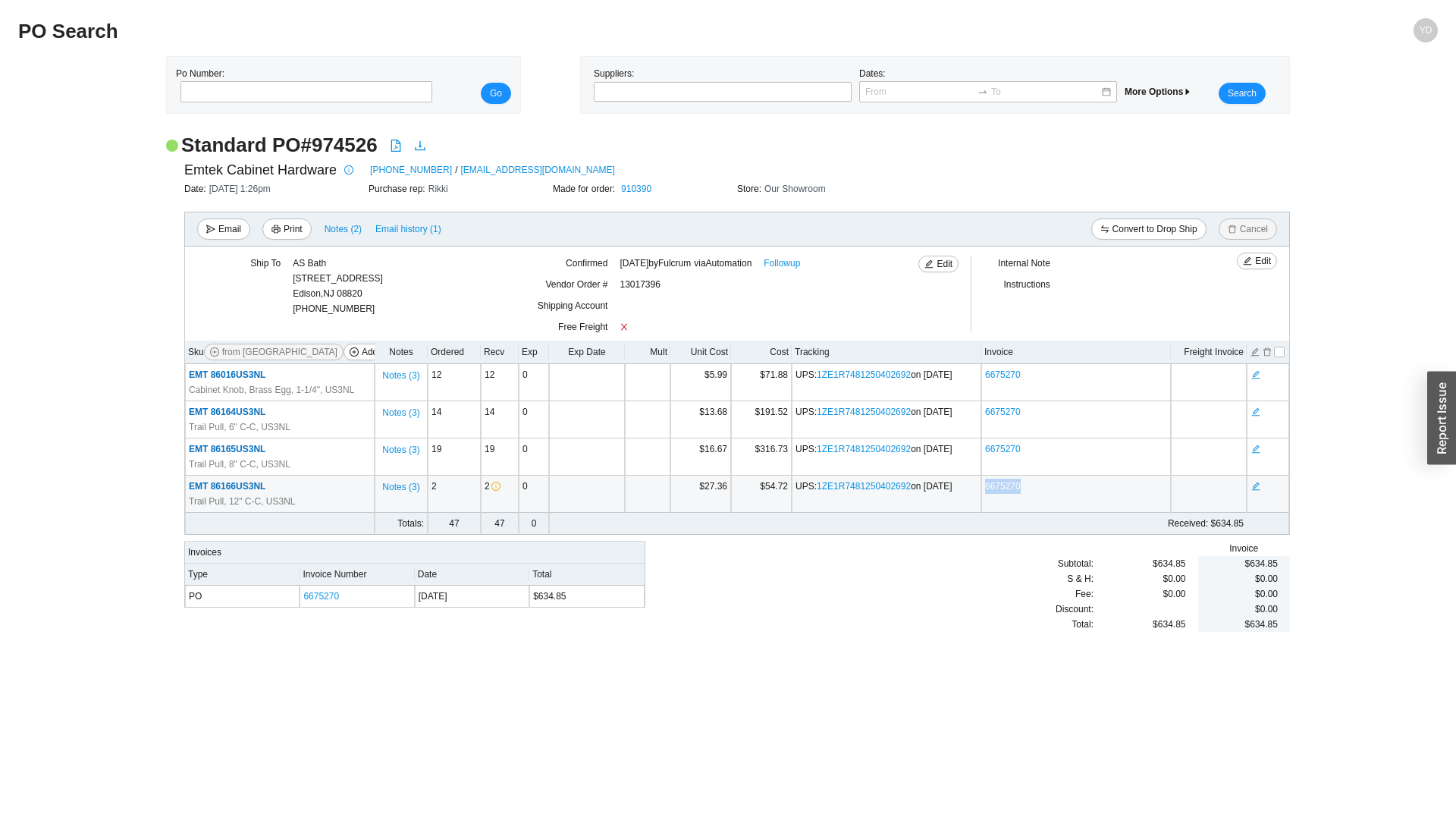
copy link "6675270"
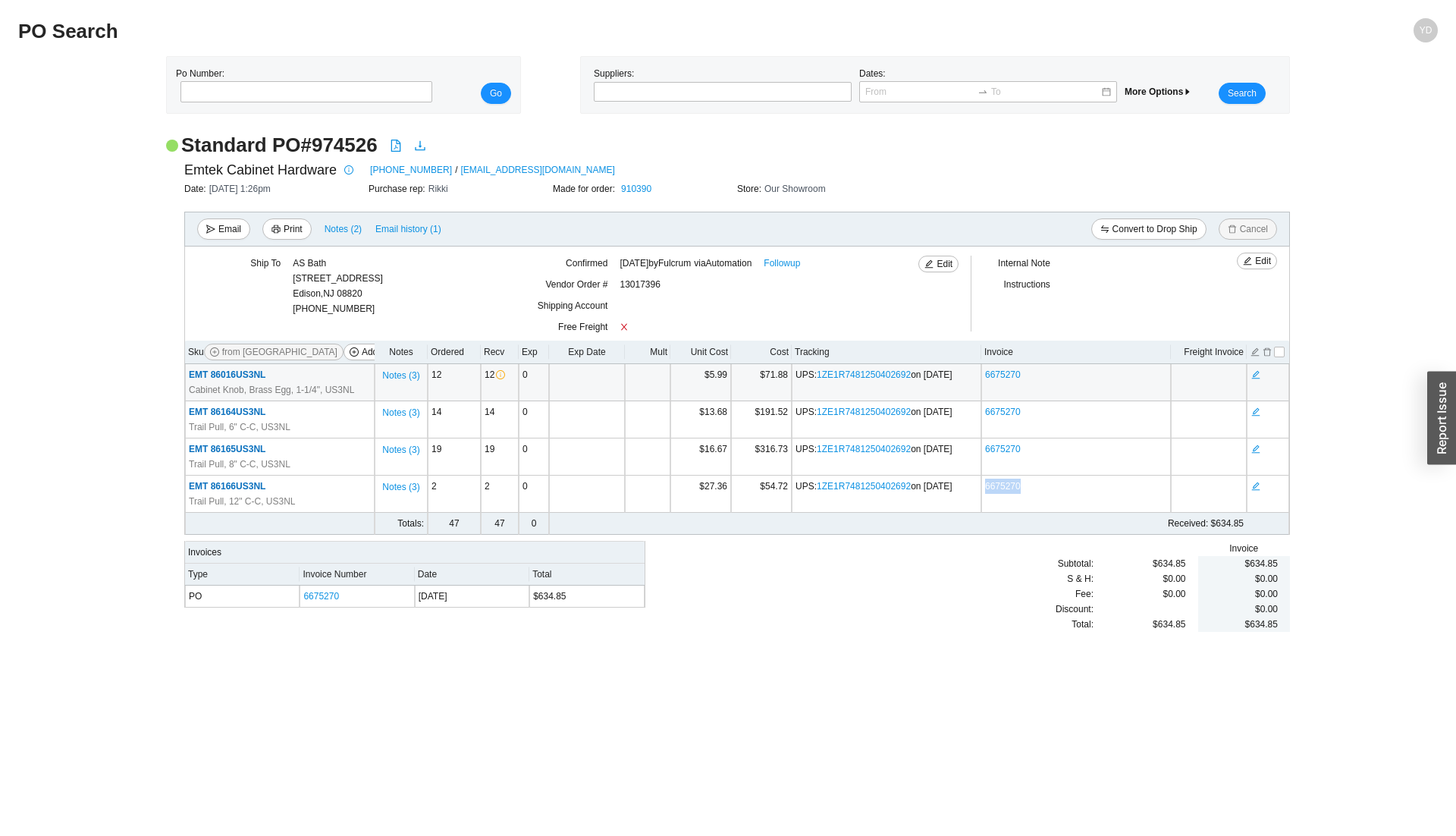
drag, startPoint x: 973, startPoint y: 373, endPoint x: 918, endPoint y: 377, distance: 55.1
click at [918, 377] on td "UPS : 1ZE1R7481250402692 on 4/18/2025" at bounding box center [886, 382] width 189 height 37
copy span "4/18/2025"
drag, startPoint x: 274, startPoint y: 370, endPoint x: 211, endPoint y: 375, distance: 63.2
click at [211, 375] on td "EMT 86016US3NL Cabinet Knob, Brass Egg, 1-1/4", US3NL" at bounding box center [279, 382] width 189 height 37
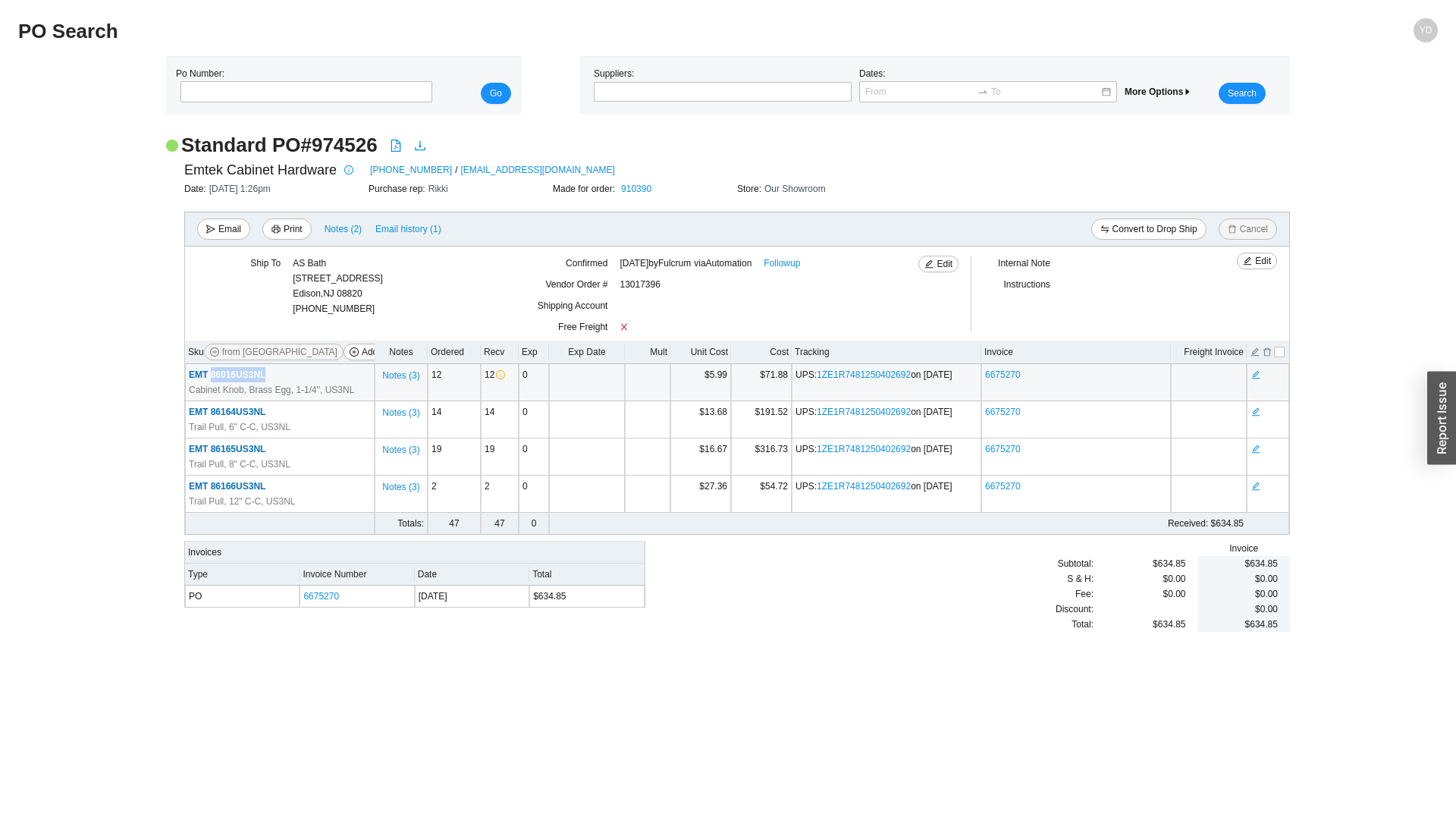
copy span "86016US3NL"
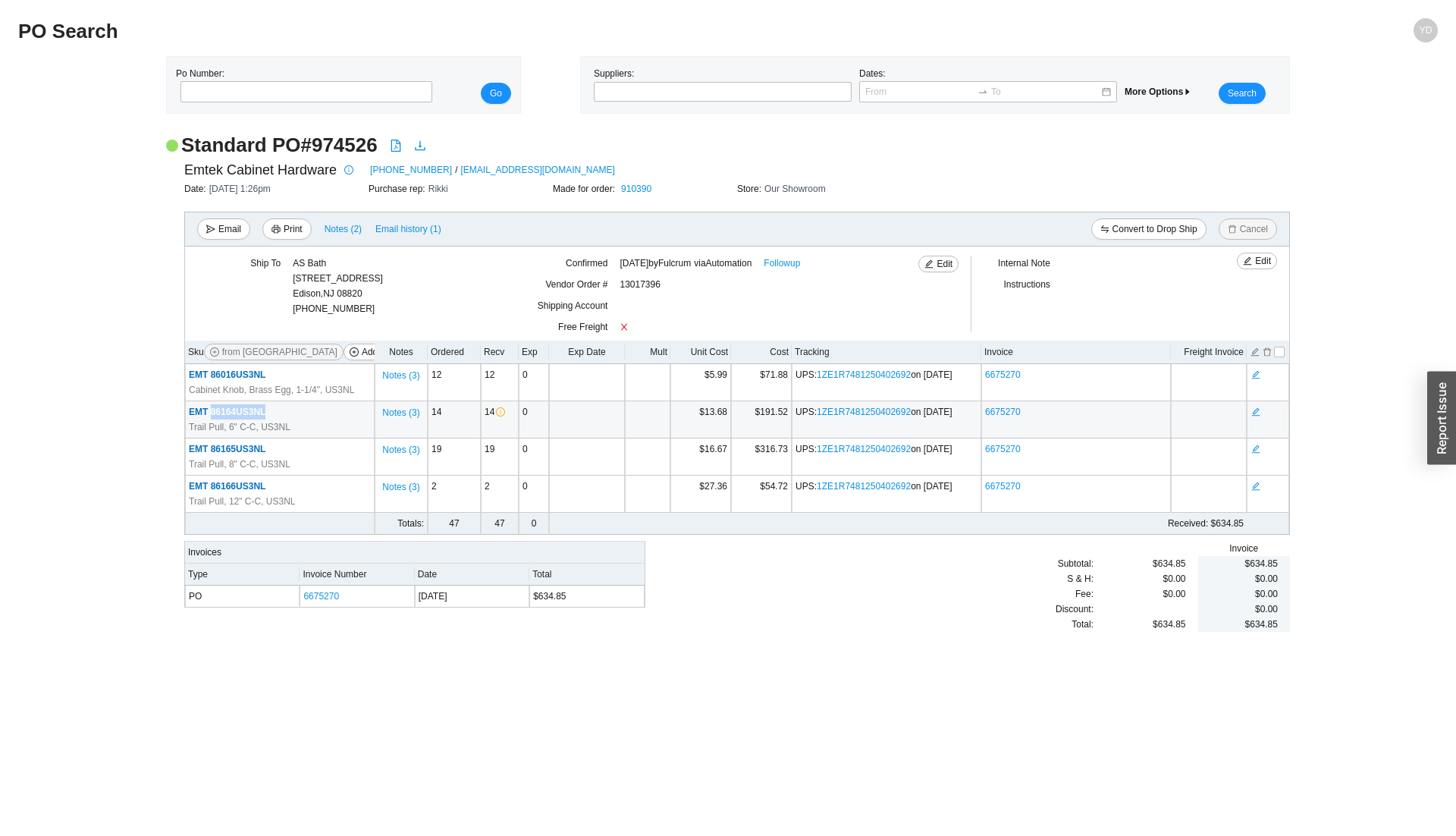
drag, startPoint x: 285, startPoint y: 410, endPoint x: 212, endPoint y: 414, distance: 73.1
click at [212, 414] on td "EMT 86164US3NL Trail Pull, 6" C-C, US3NL" at bounding box center [279, 420] width 189 height 37
copy span "86164US3NL"
drag, startPoint x: 272, startPoint y: 450, endPoint x: 210, endPoint y: 450, distance: 62.0
click at [210, 450] on td "EMT 86165US3NL Trail Pull, 8" C-C, US3NL" at bounding box center [279, 457] width 189 height 37
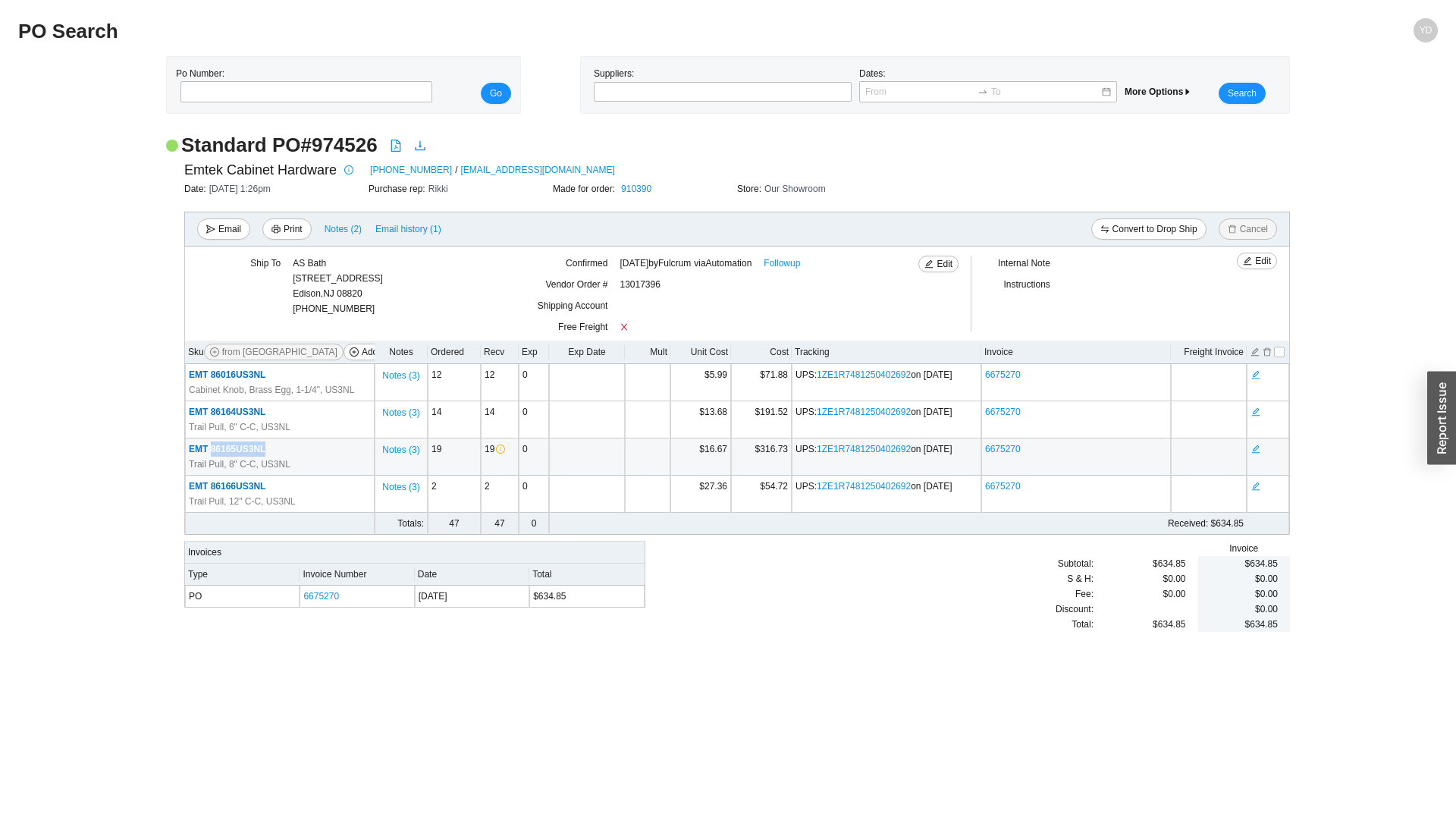
copy span "86165US3NL"
drag, startPoint x: 273, startPoint y: 489, endPoint x: 209, endPoint y: 489, distance: 64.0
click at [209, 489] on td "EMT 86166US3NL Trail Pull, 12" C-C, US3NL" at bounding box center [279, 494] width 189 height 37
copy span "86166US3NL"
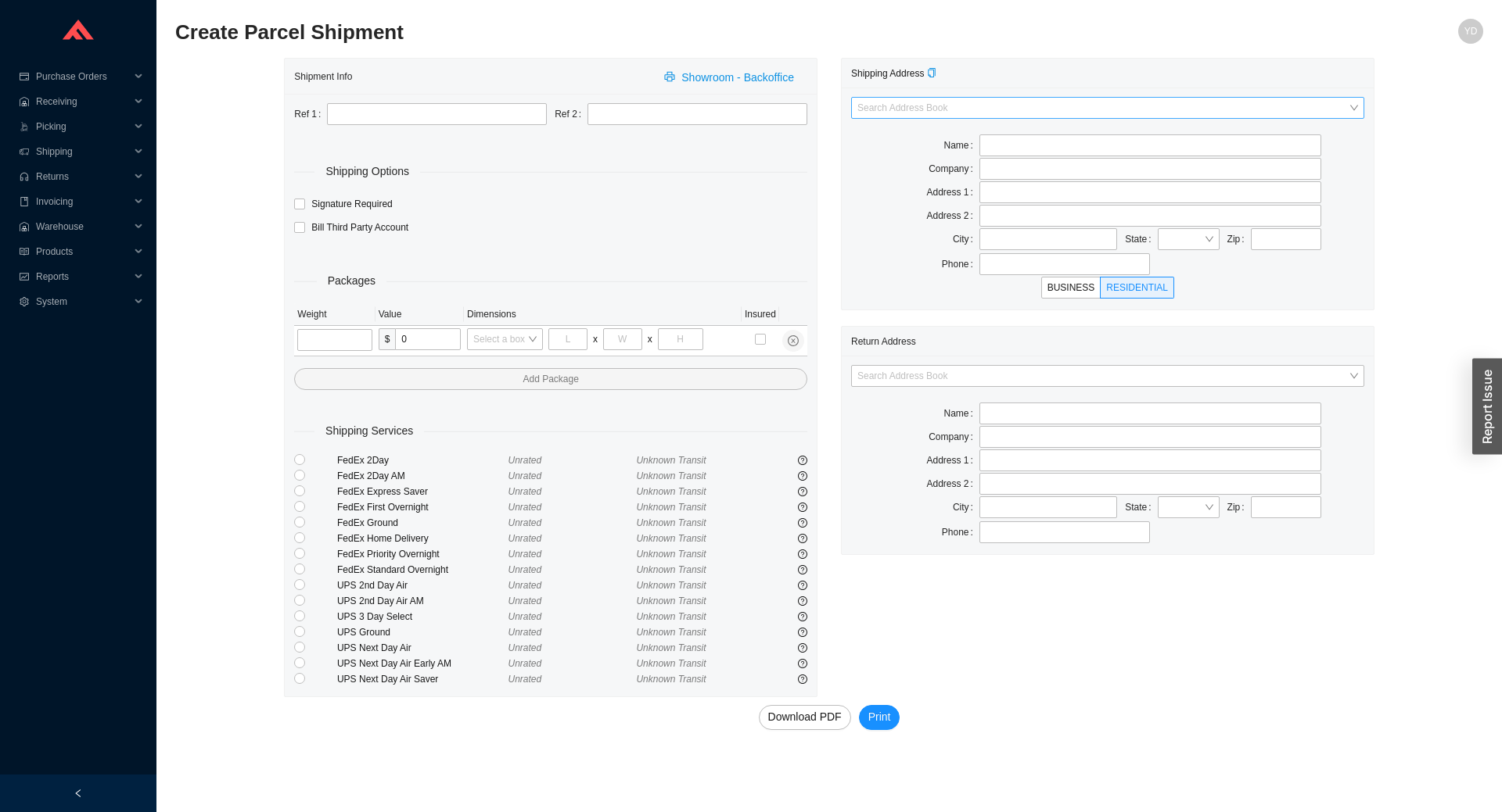
click at [1094, 99] on input "search" at bounding box center [1102, 108] width 492 height 20
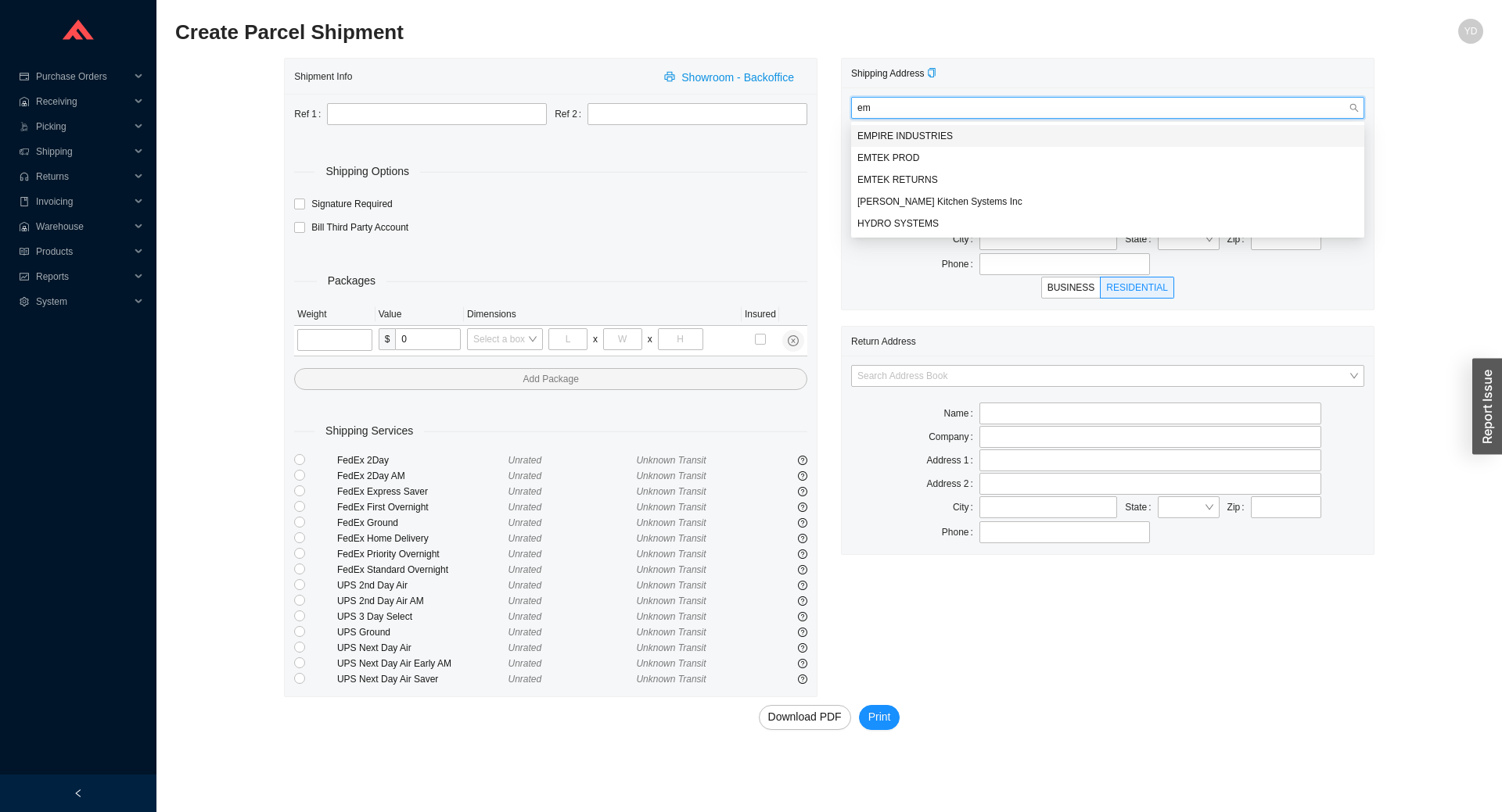
type input "emt"
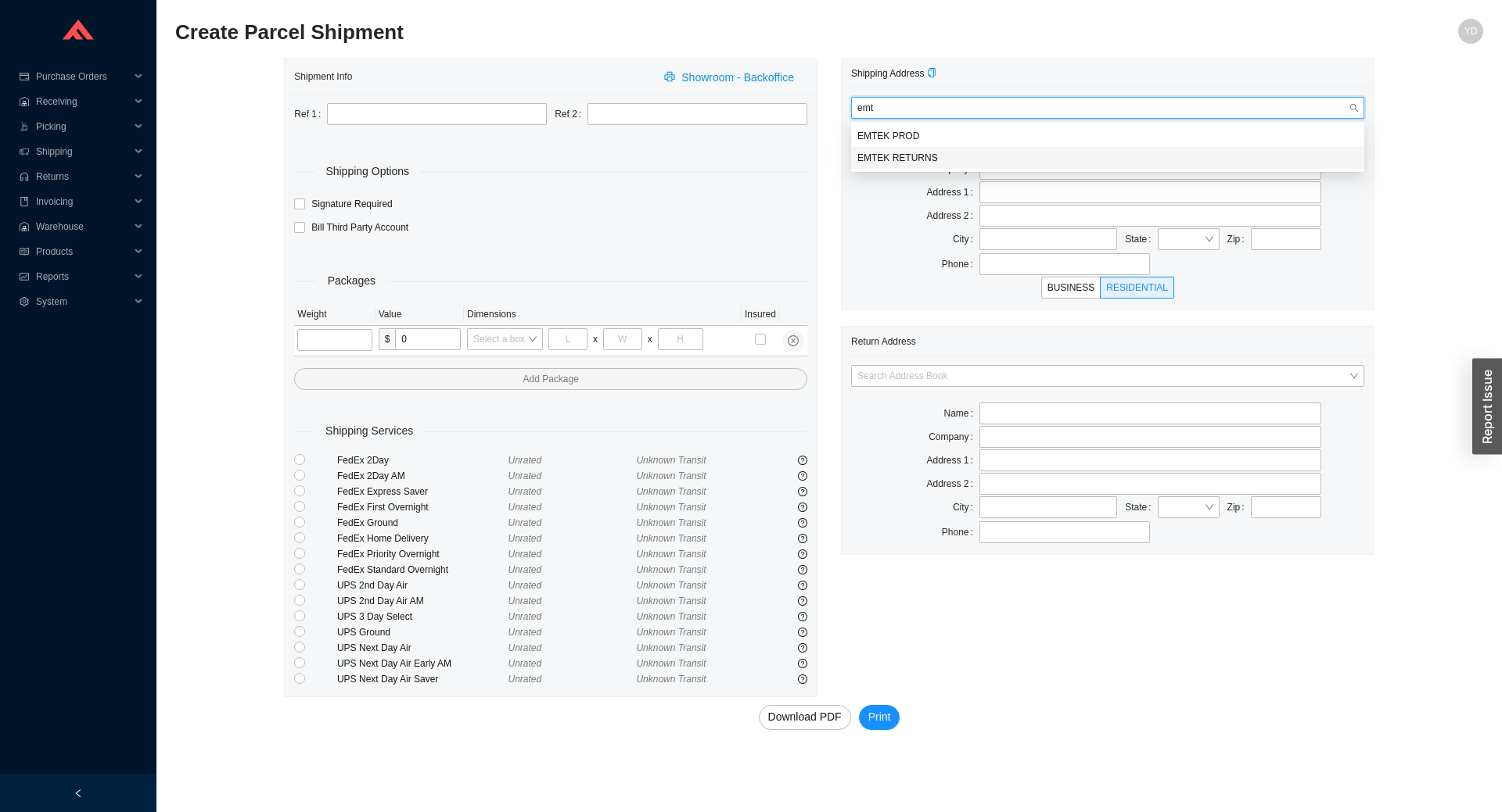
click at [1036, 163] on div "EMTEK RETURNS" at bounding box center [1107, 158] width 500 height 14
type input "ATTN: RETURN GOODS DEPT."
type input "Emtek Products Group, LLC – [GEOGRAPHIC_DATA]"
type input "[STREET_ADDRESS]"
type input "City of Industry"
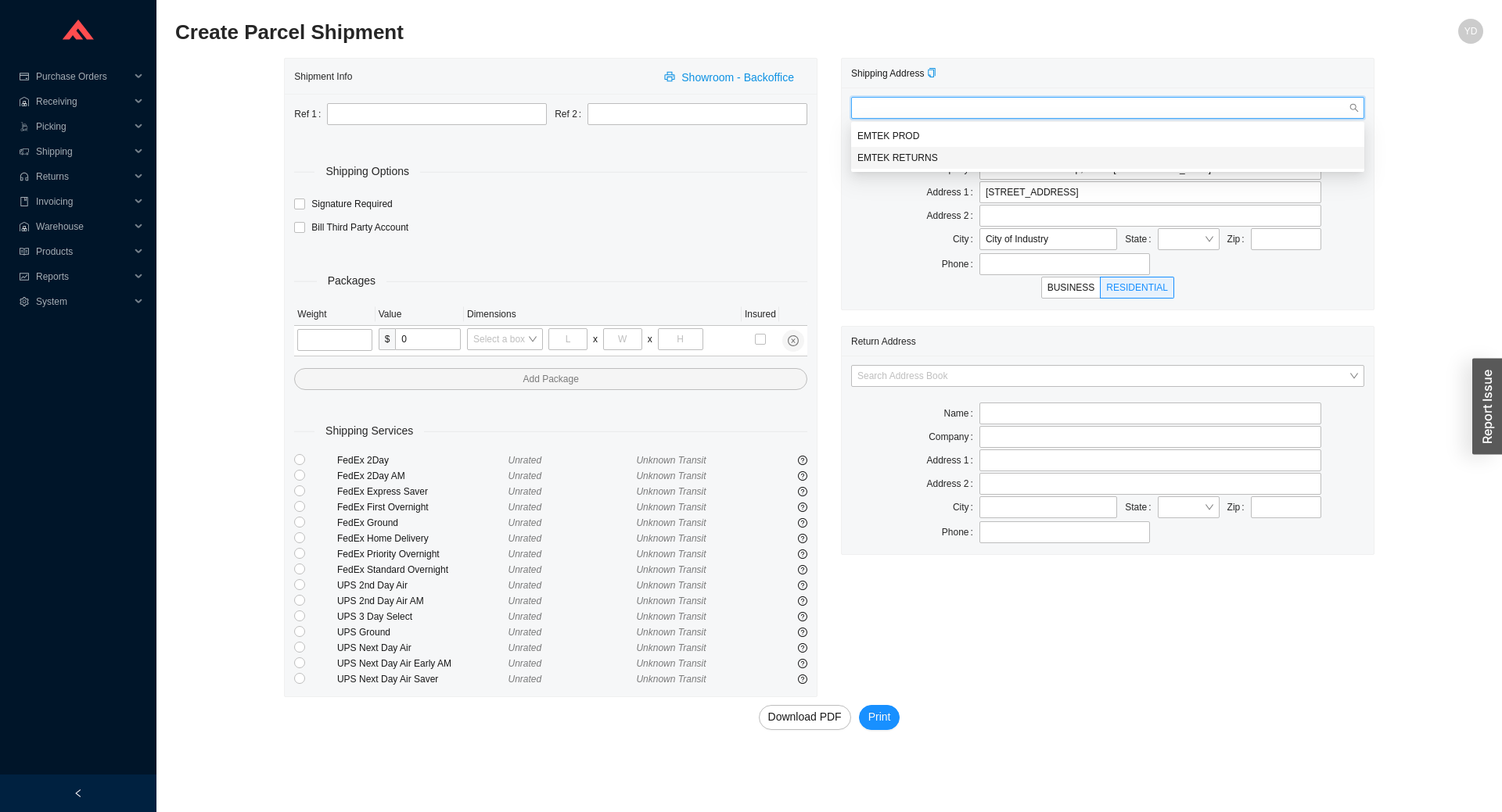
type input "91746"
type input "6269610413"
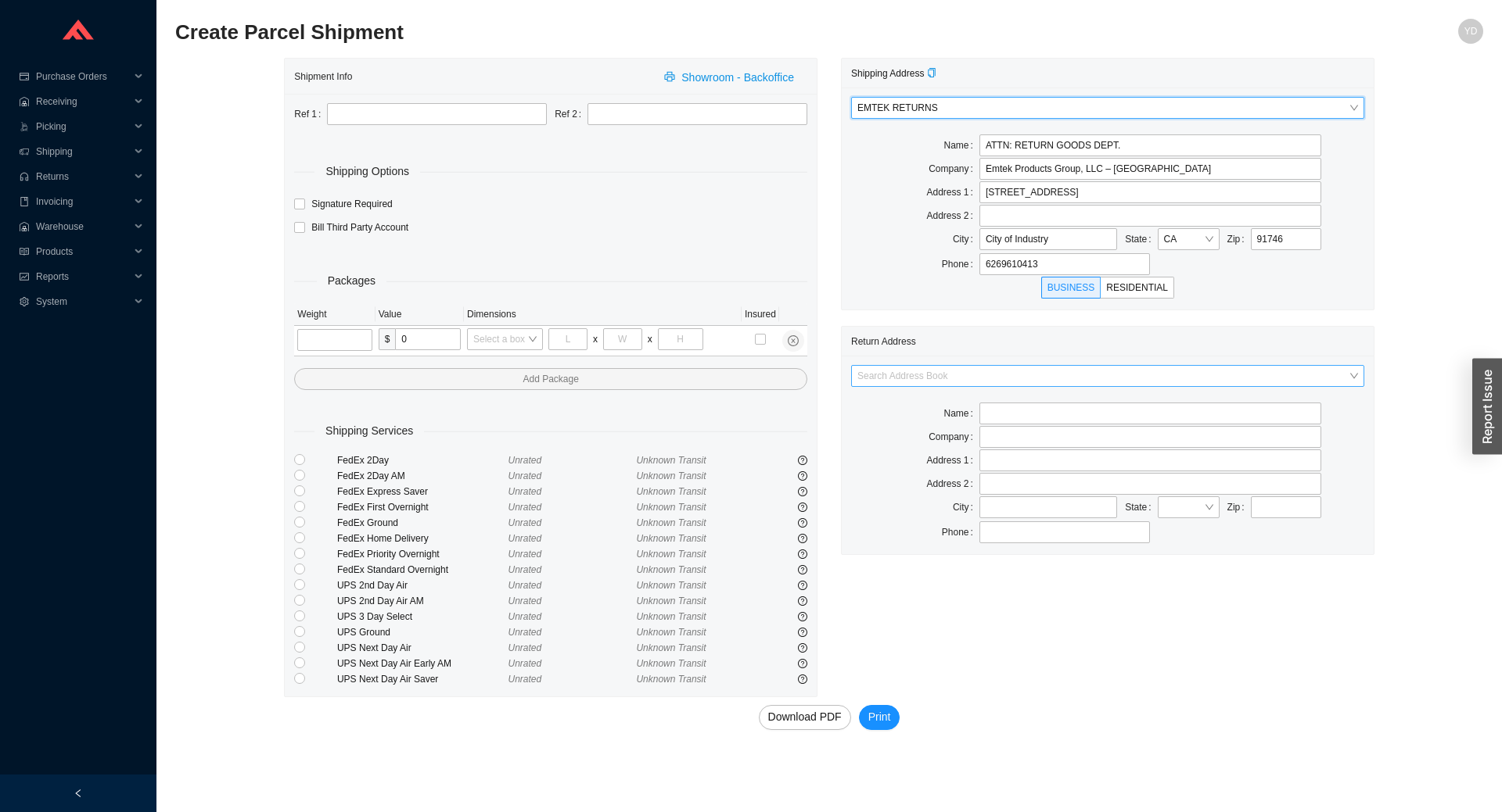
type input "LA [PERSON_NAME]"
click at [1024, 375] on input "search" at bounding box center [1102, 376] width 492 height 20
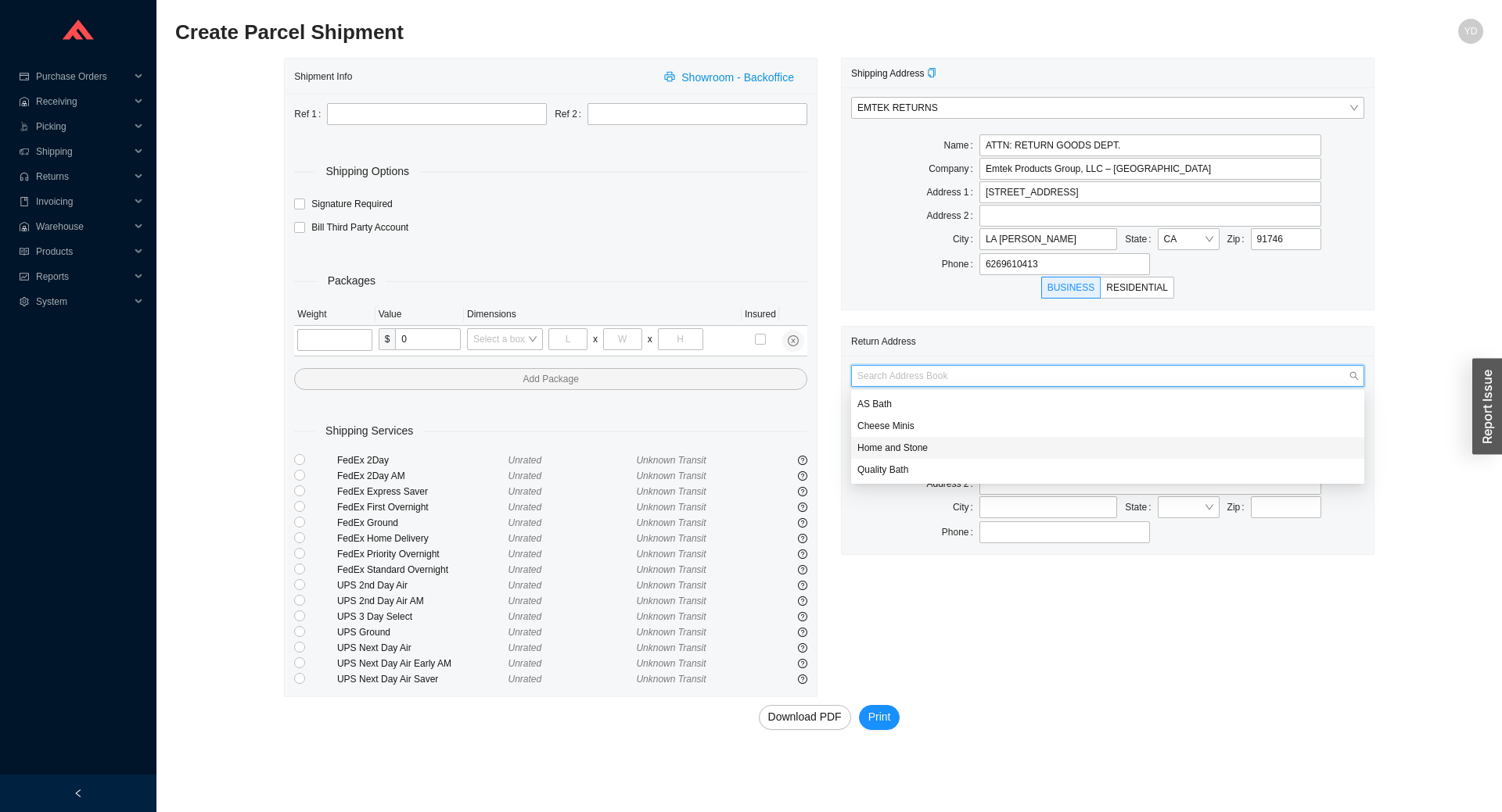
click at [934, 448] on div "Home and Stone" at bounding box center [1107, 448] width 500 height 14
type input "Home and Stone"
type input "1663 [GEOGRAPHIC_DATA]."
type input "[GEOGRAPHIC_DATA]"
type input "11230"
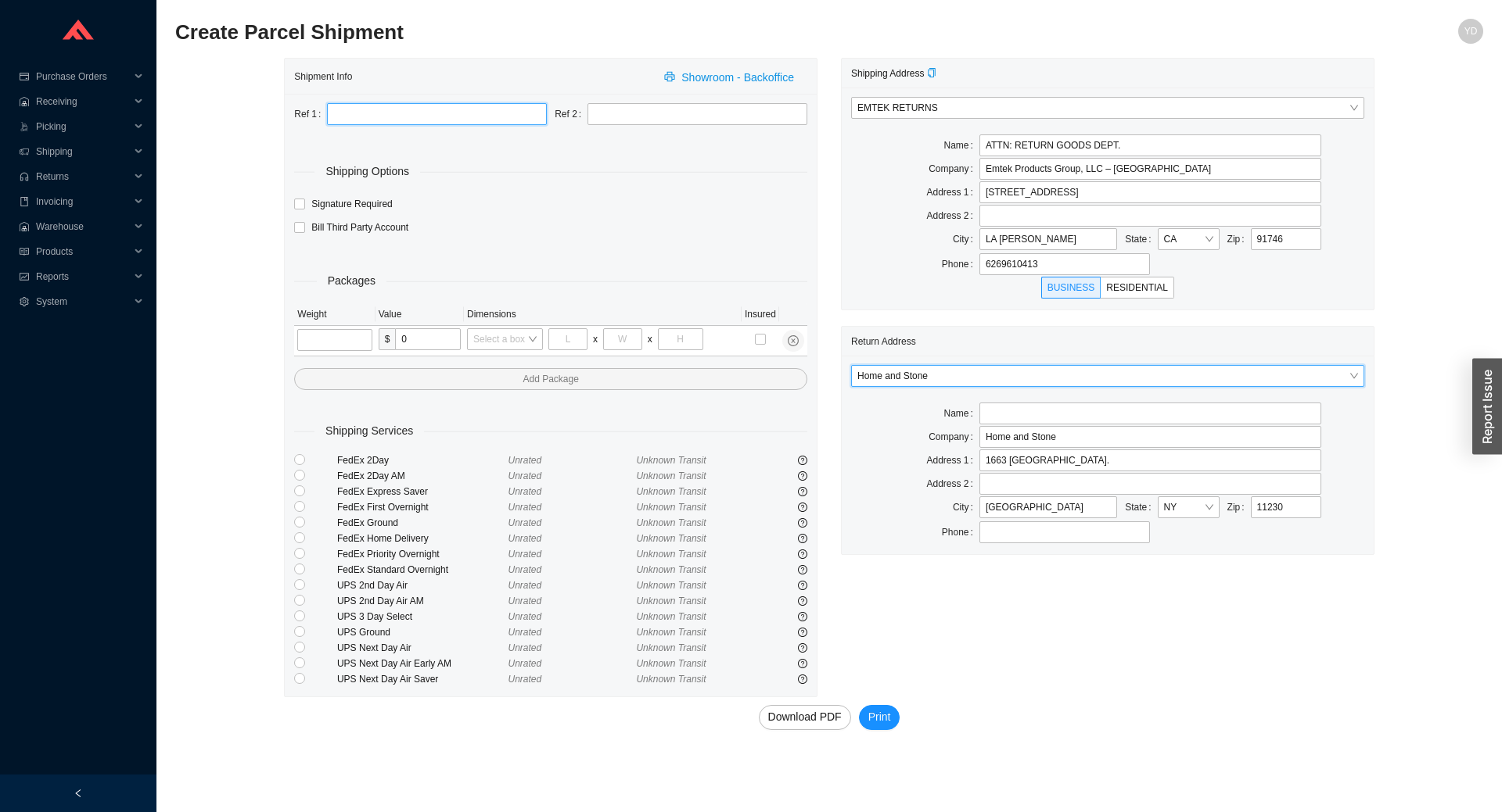
click at [414, 115] on input "text" at bounding box center [436, 114] width 220 height 22
drag, startPoint x: 418, startPoint y: 114, endPoint x: 287, endPoint y: 106, distance: 131.2
click at [287, 106] on div "Ref 1 5 Ref 2 Shipping Options Signature Required Bill Third Party Account Pack…" at bounding box center [550, 395] width 532 height 603
type input "RGA"
click at [329, 342] on input "tel" at bounding box center [334, 340] width 74 height 22
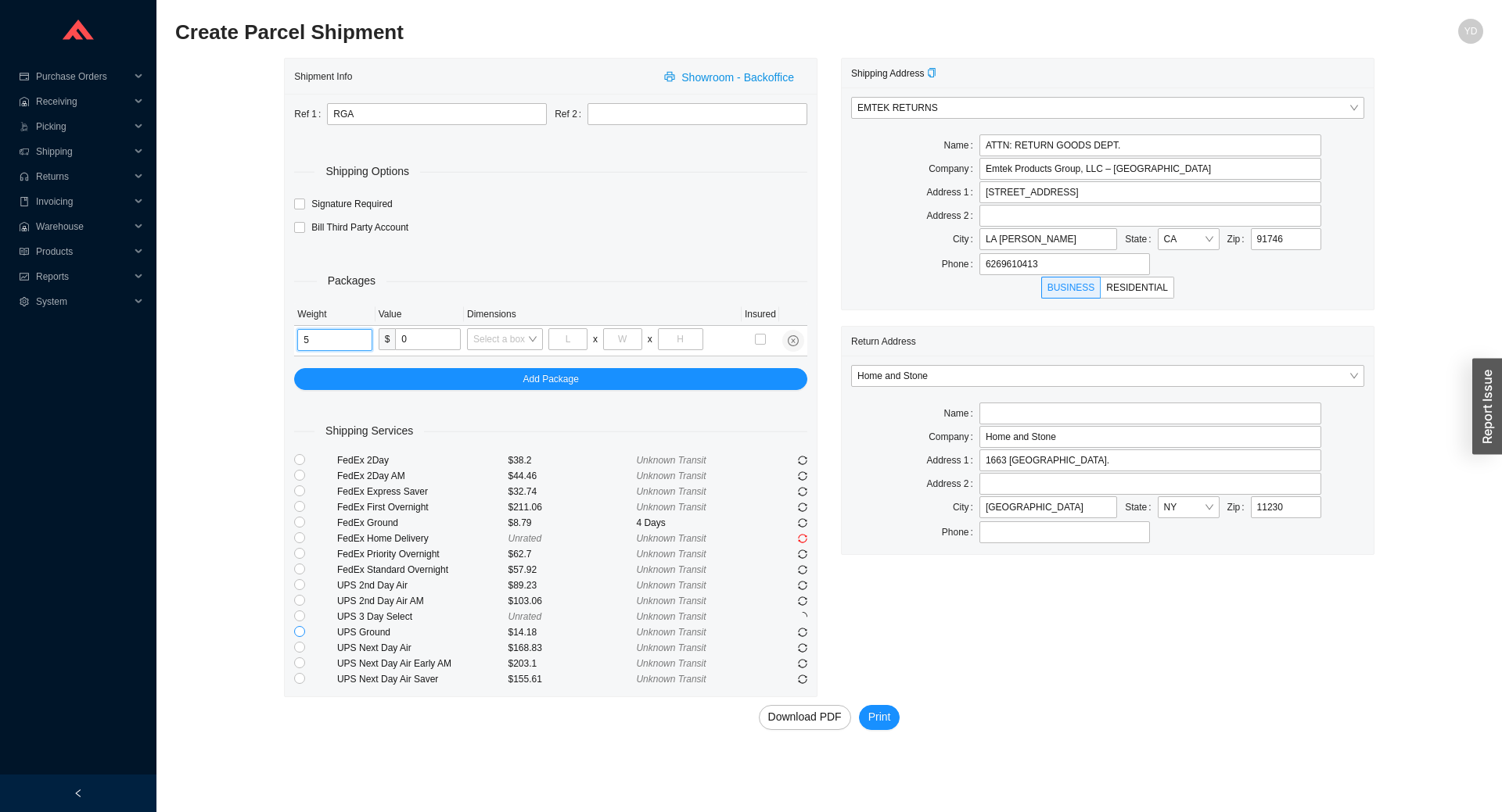
type input "5"
click at [300, 635] on input "radio" at bounding box center [300, 632] width 11 height 11
radio input "true"
click at [880, 710] on span "Print" at bounding box center [880, 717] width 23 height 18
